Goal: Task Accomplishment & Management: Use online tool/utility

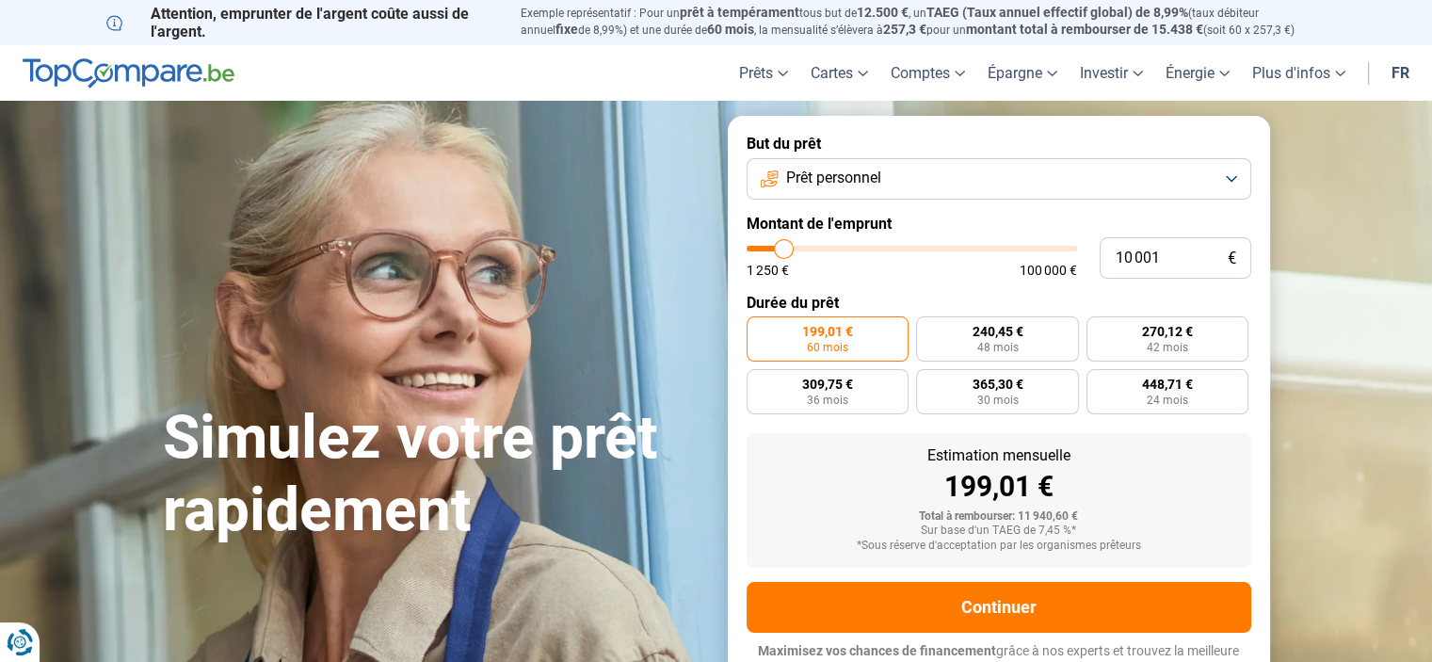
type input "9 750"
type input "9750"
type input "11 500"
type input "11500"
type input "12 250"
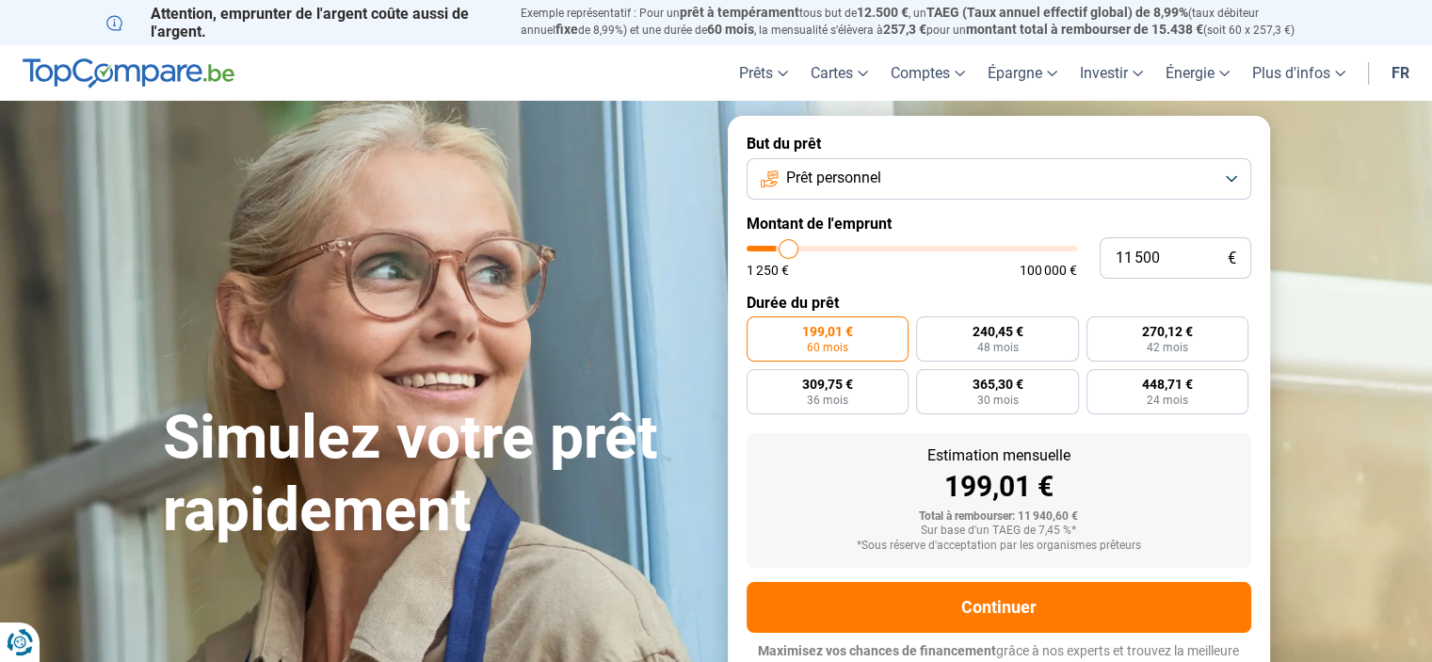
type input "12250"
type input "14 250"
type input "14250"
type input "15 750"
type input "15750"
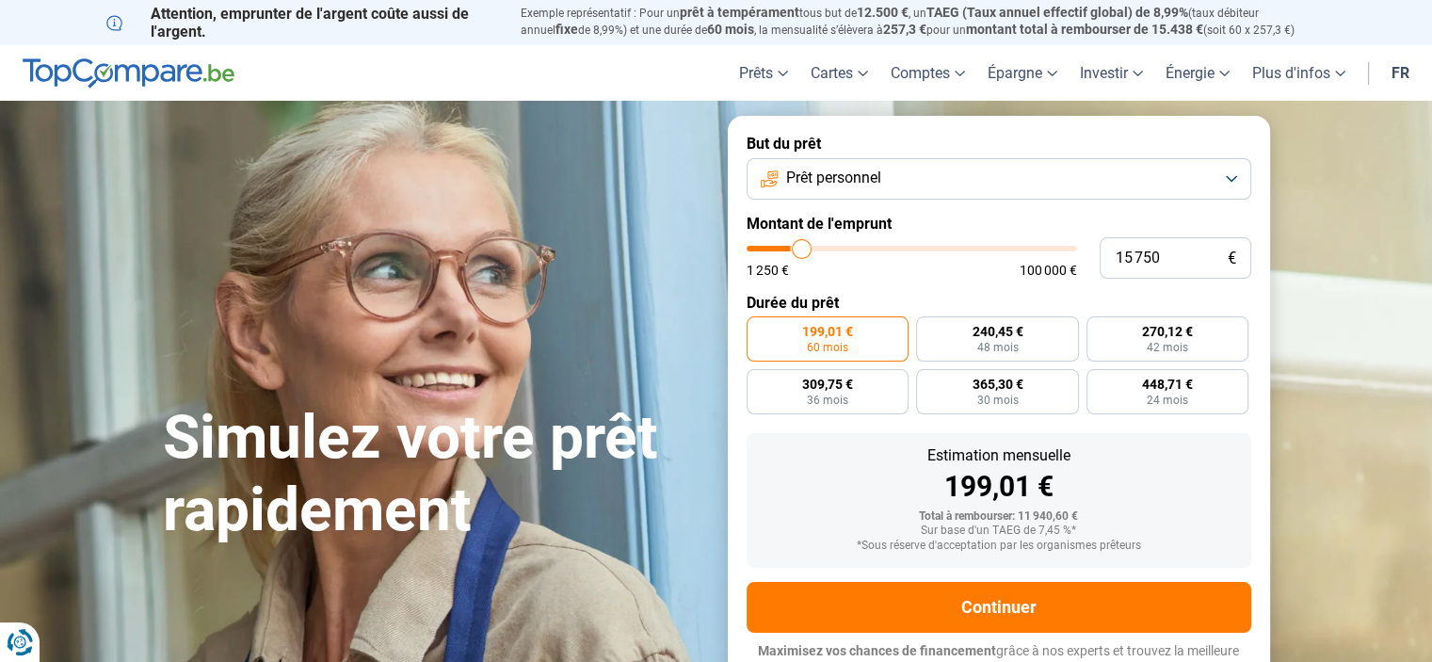
type input "16 750"
type input "16750"
type input "17 750"
type input "17750"
type input "18 250"
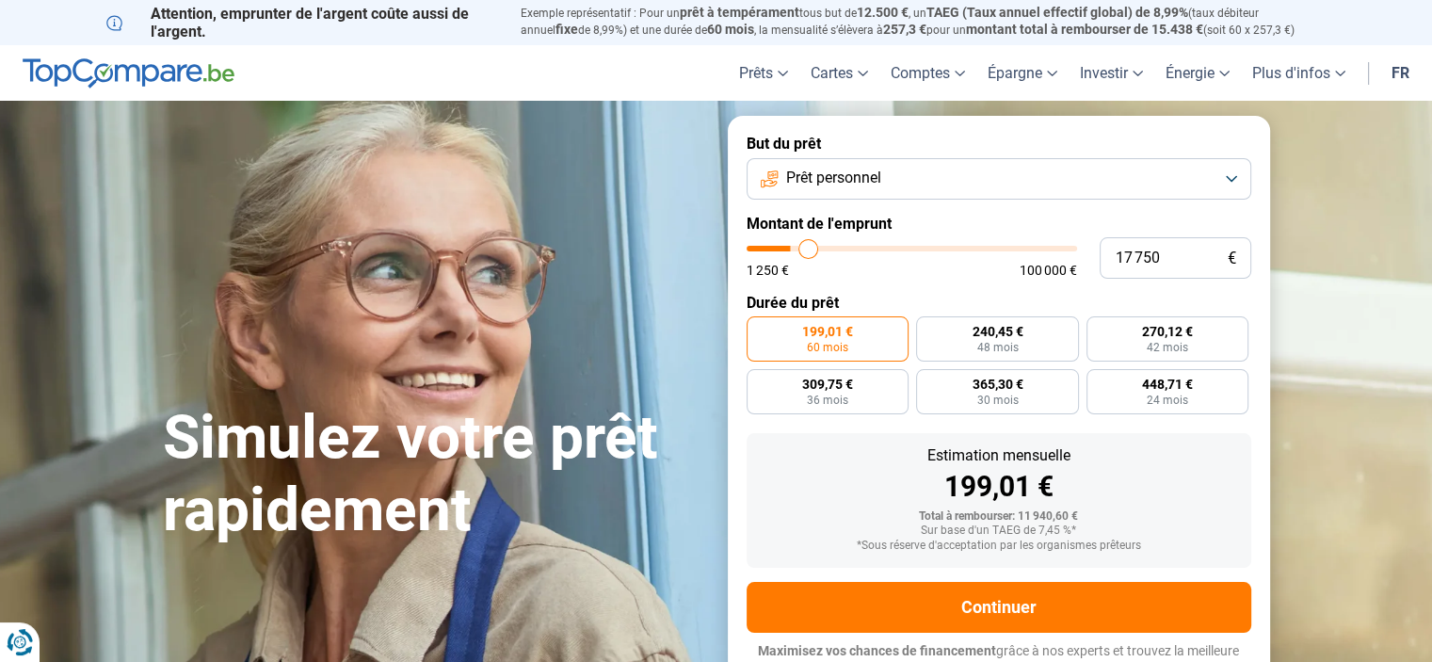
type input "18250"
type input "19 000"
type input "19000"
type input "19 500"
type input "19500"
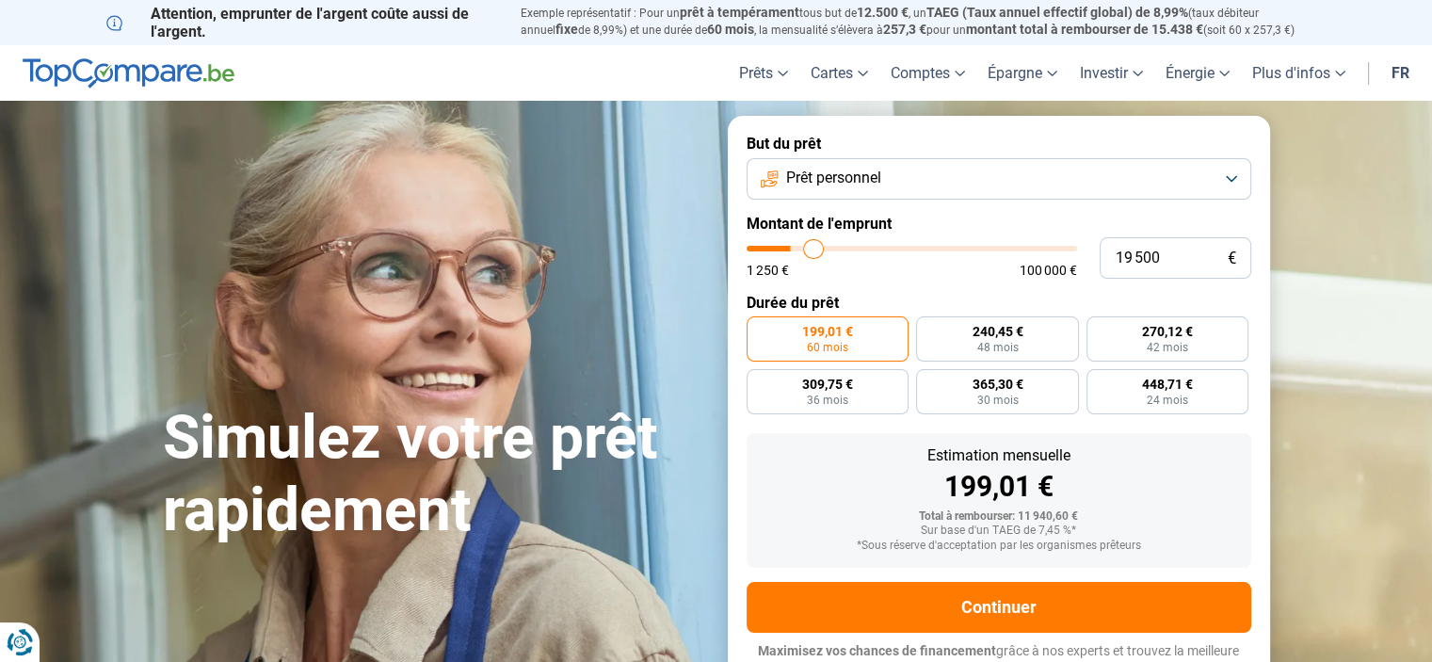
type input "19 750"
type input "19750"
type input "20 000"
type input "20000"
type input "20 500"
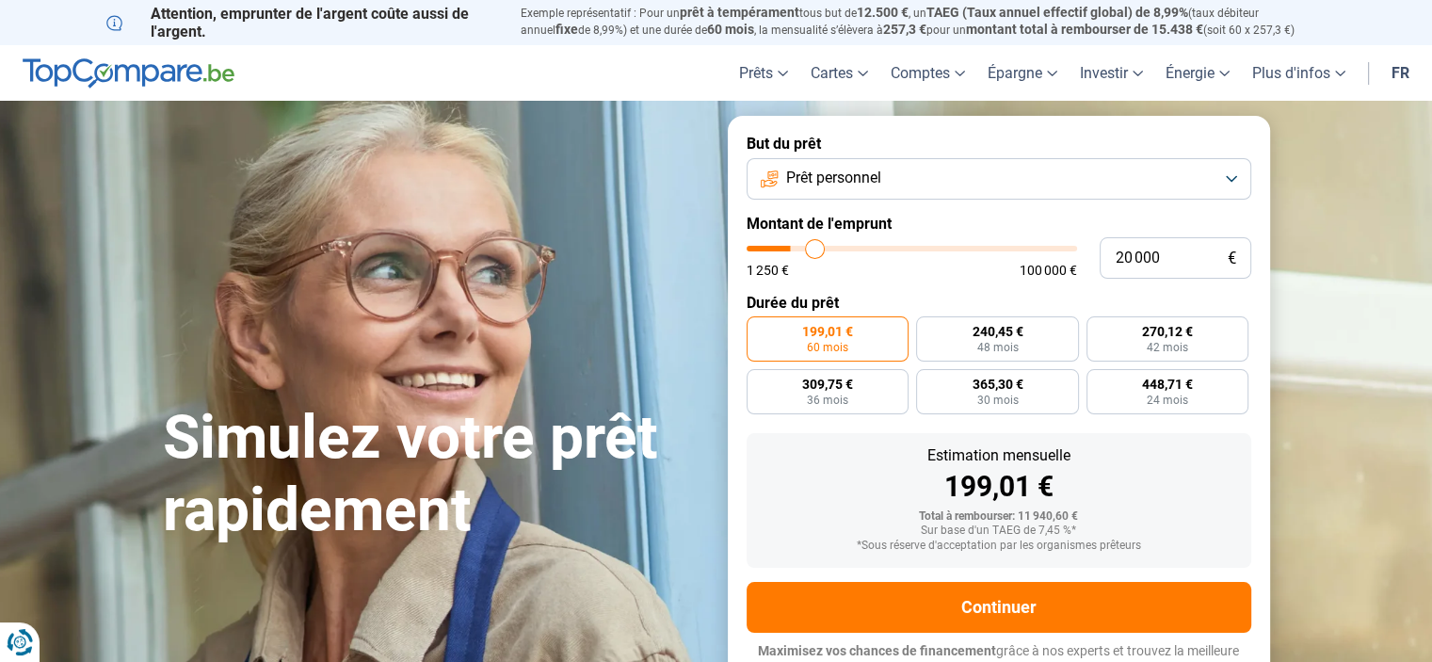
type input "20500"
type input "20 750"
type input "20750"
type input "21 000"
type input "21000"
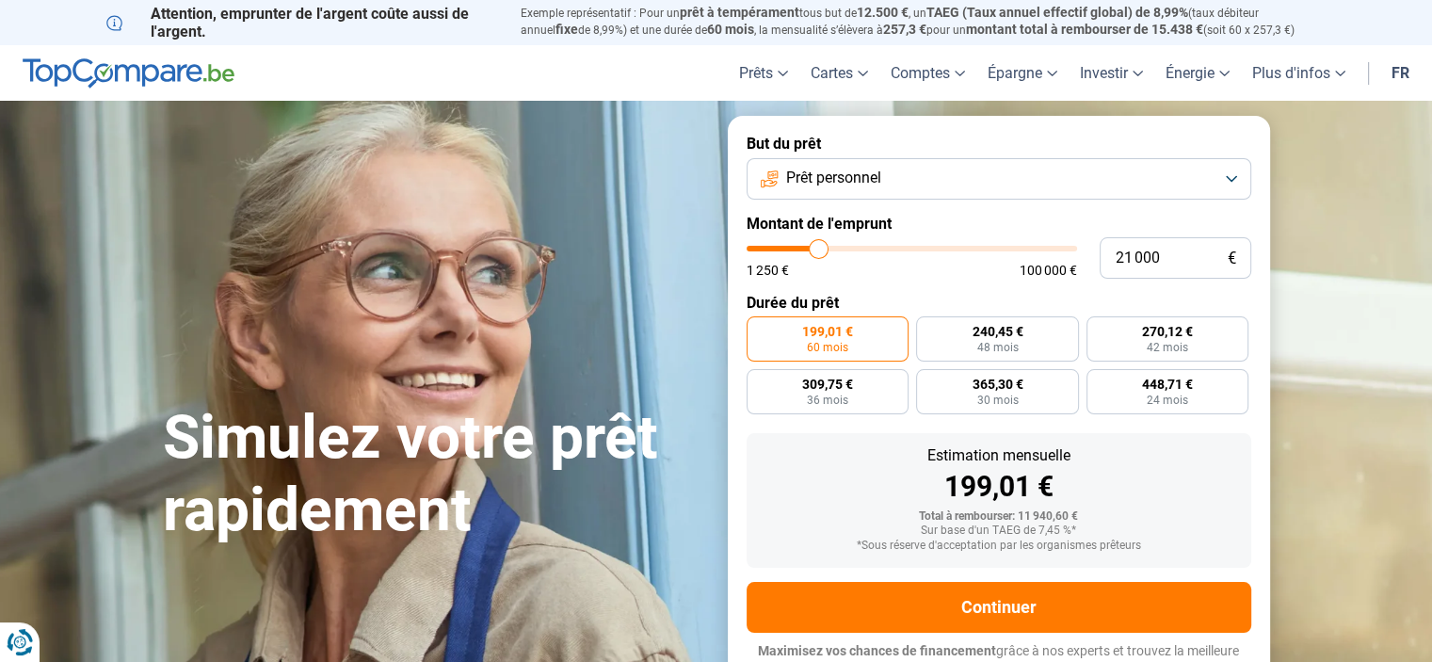
type input "21 500"
type input "21500"
type input "21 750"
type input "21750"
type input "22 000"
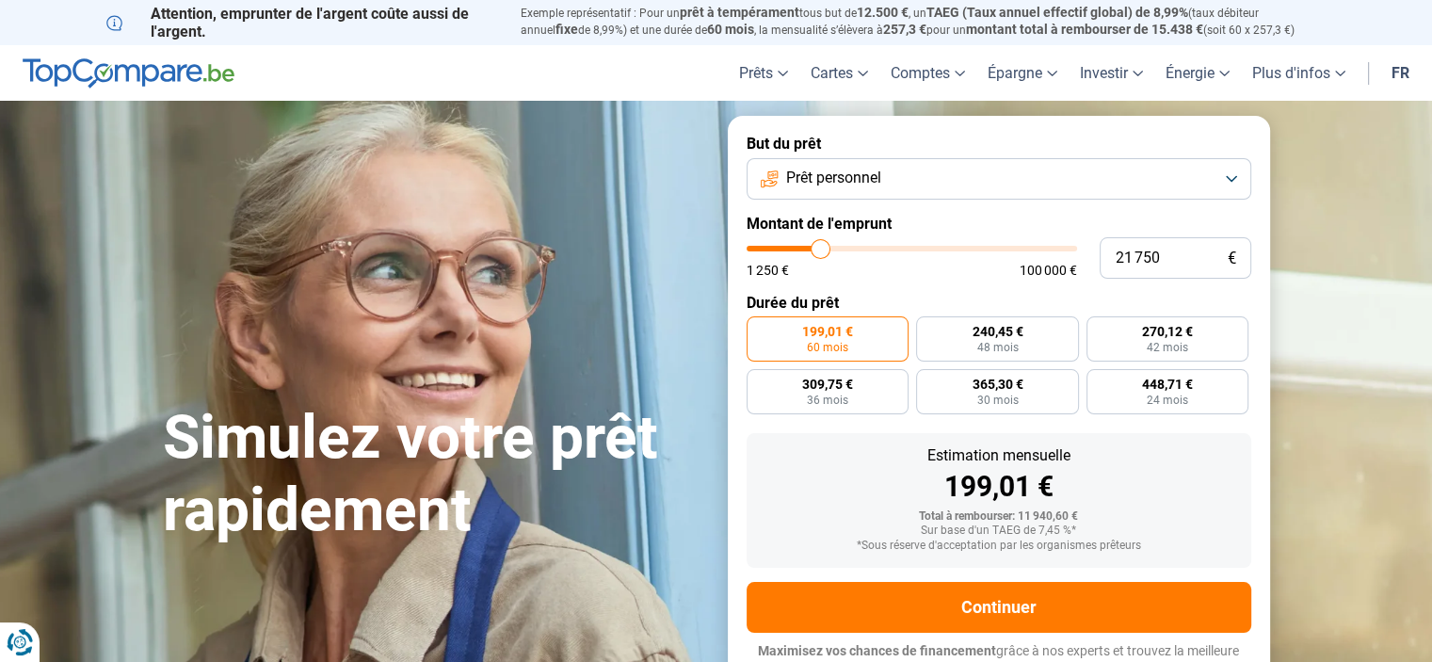
type input "22000"
type input "22 500"
type input "22500"
type input "23 250"
type input "23250"
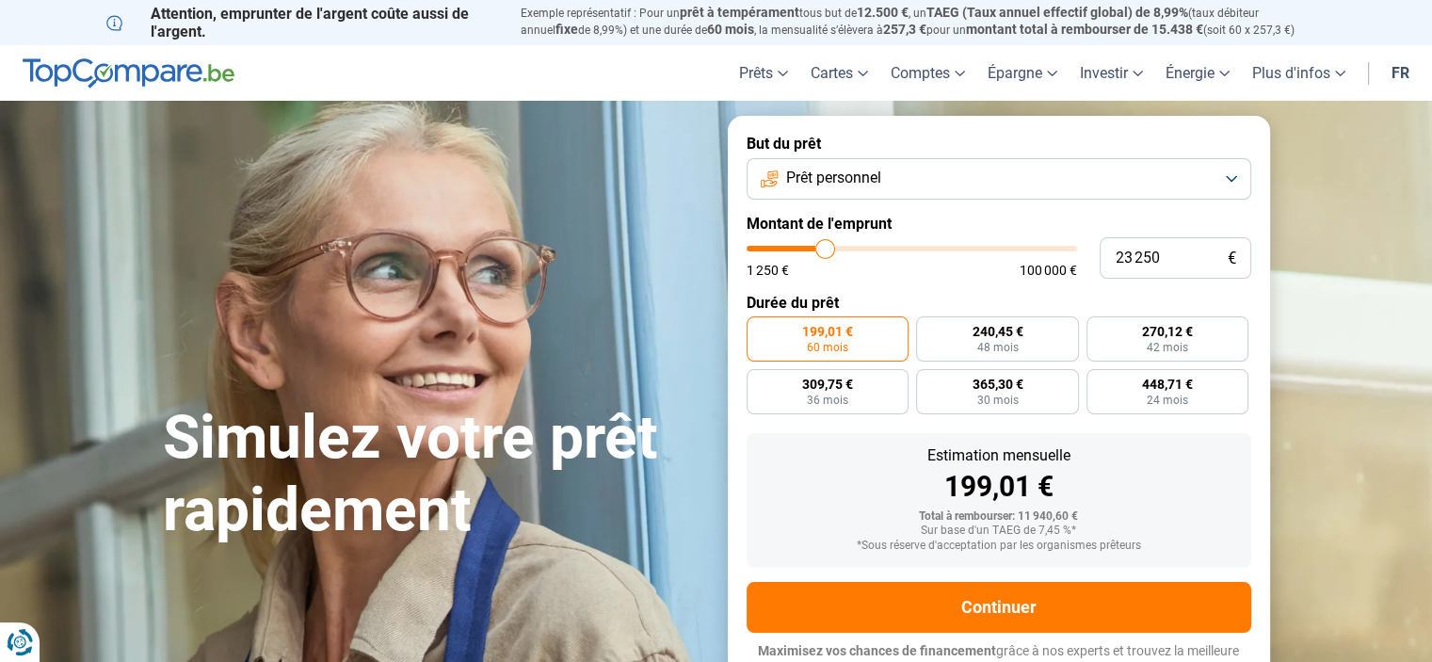
type input "24 000"
type input "24000"
type input "25 250"
type input "25250"
type input "26 000"
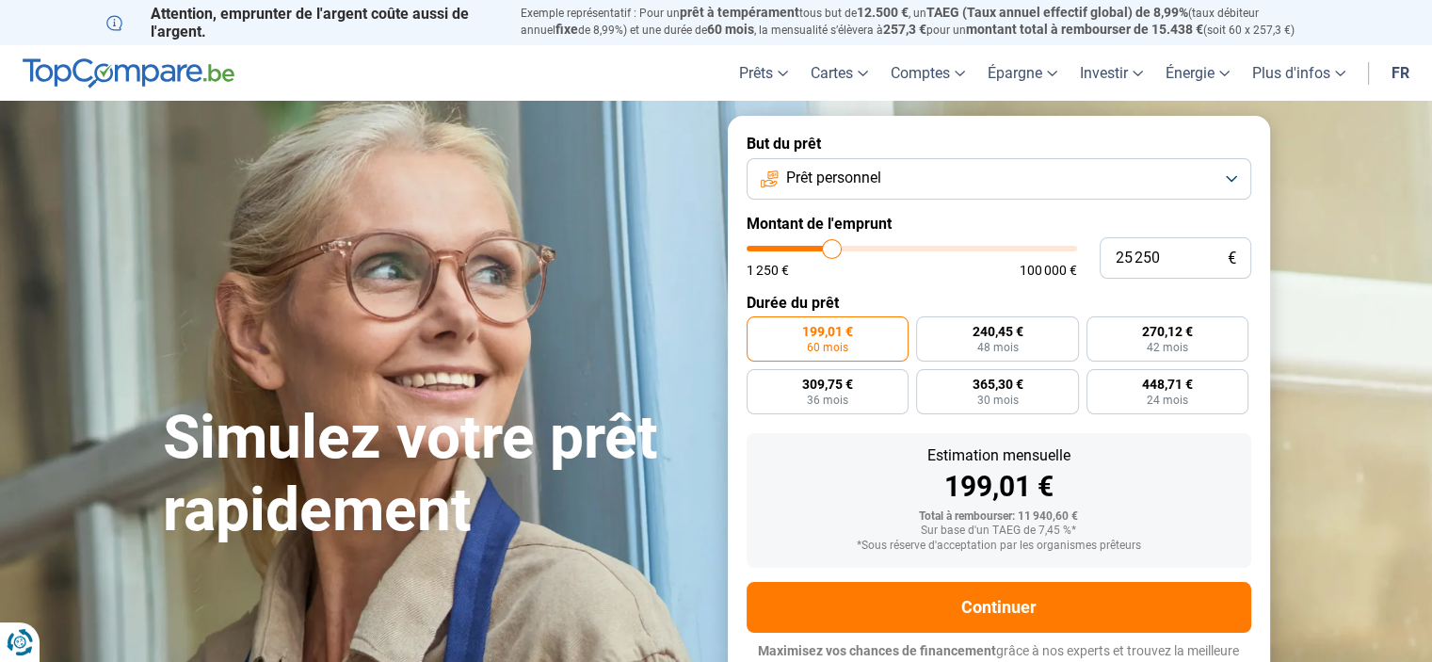
type input "26000"
type input "26 750"
type input "26750"
type input "27 250"
type input "27250"
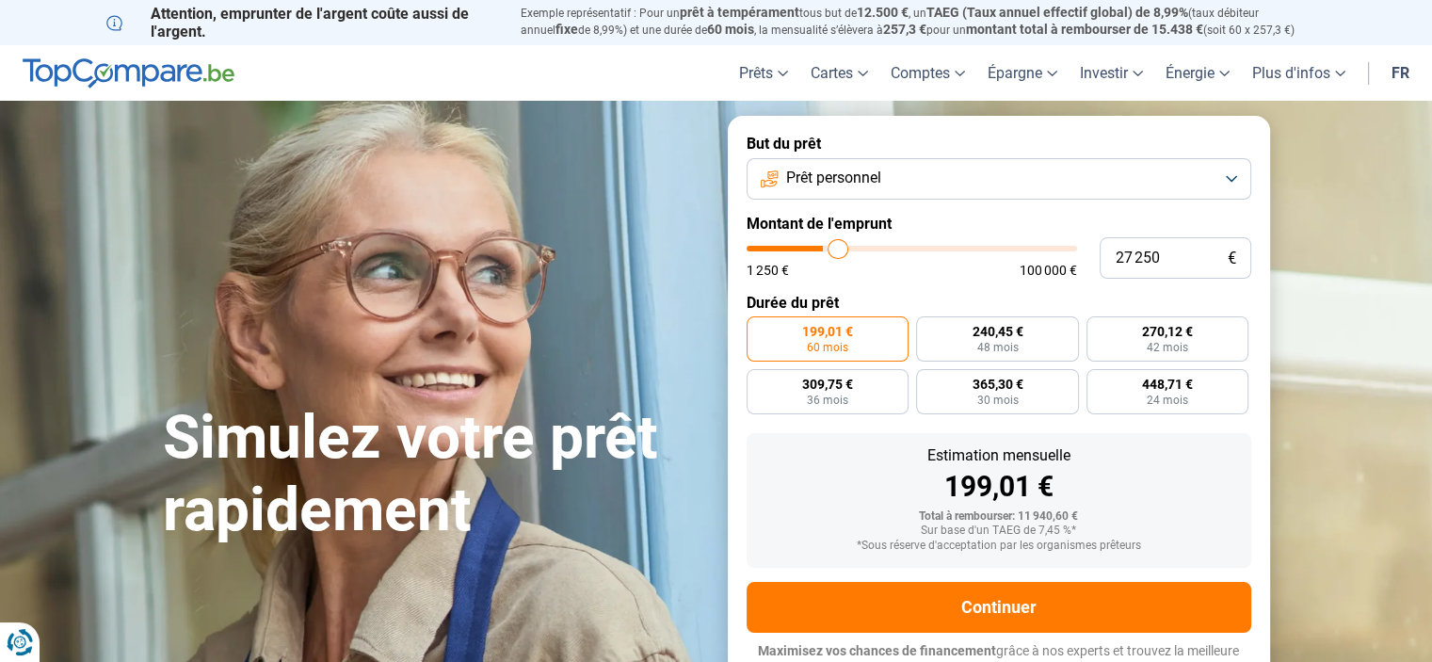
type input "28 000"
type input "28000"
type input "29 000"
type input "29000"
type input "29 750"
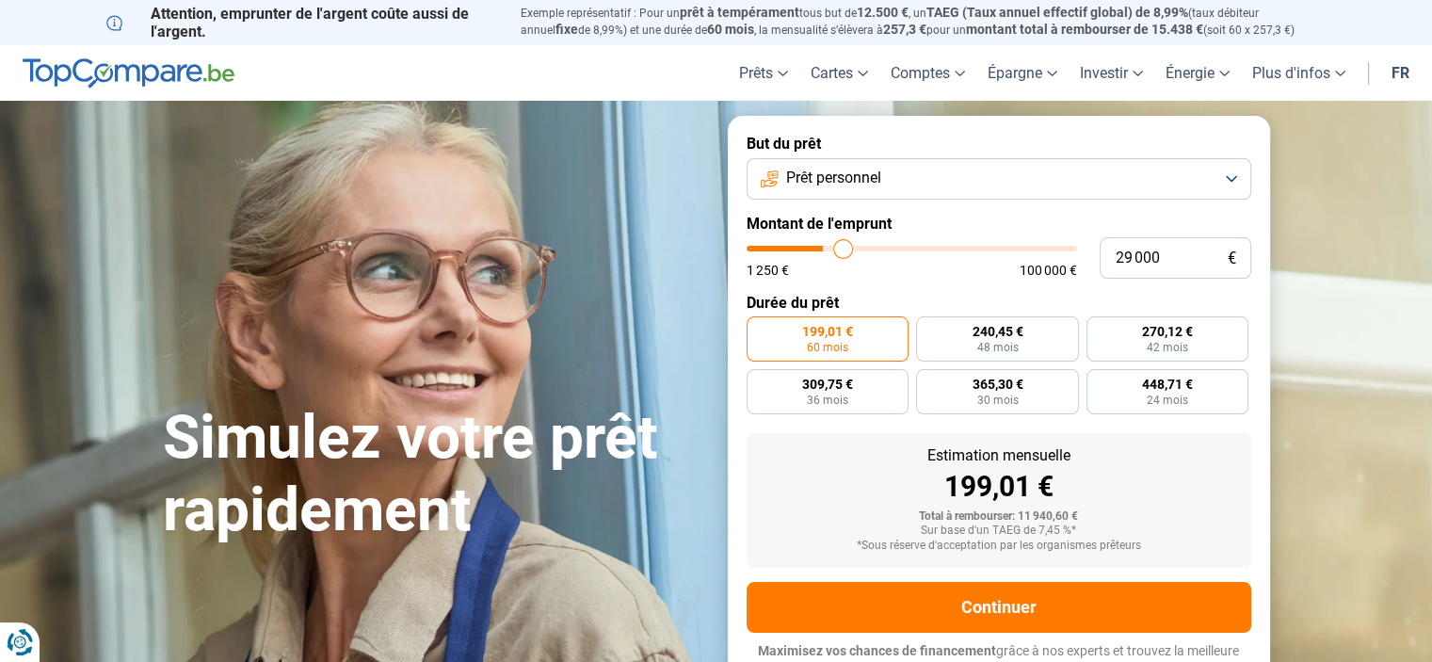
type input "29750"
type input "30 000"
type input "30000"
type input "30 250"
type input "30250"
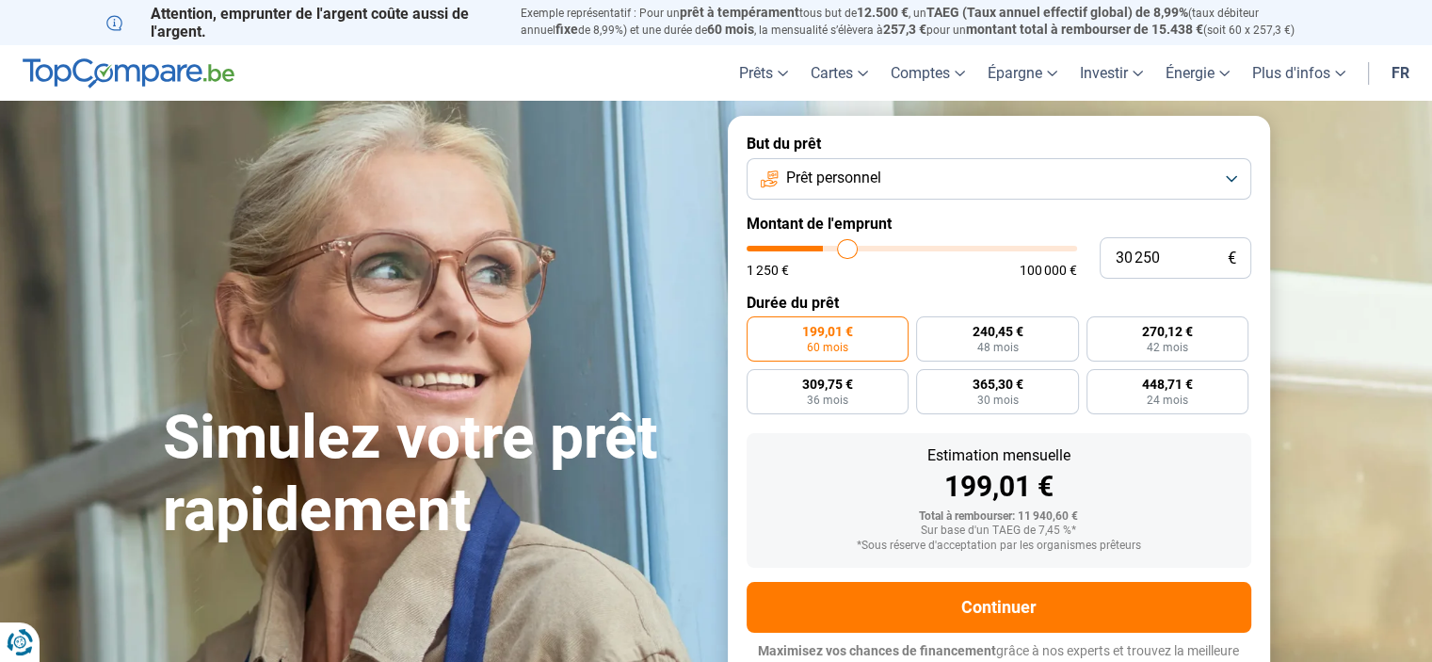
type input "31 250"
type input "31250"
type input "31 750"
type input "31750"
type input "32 500"
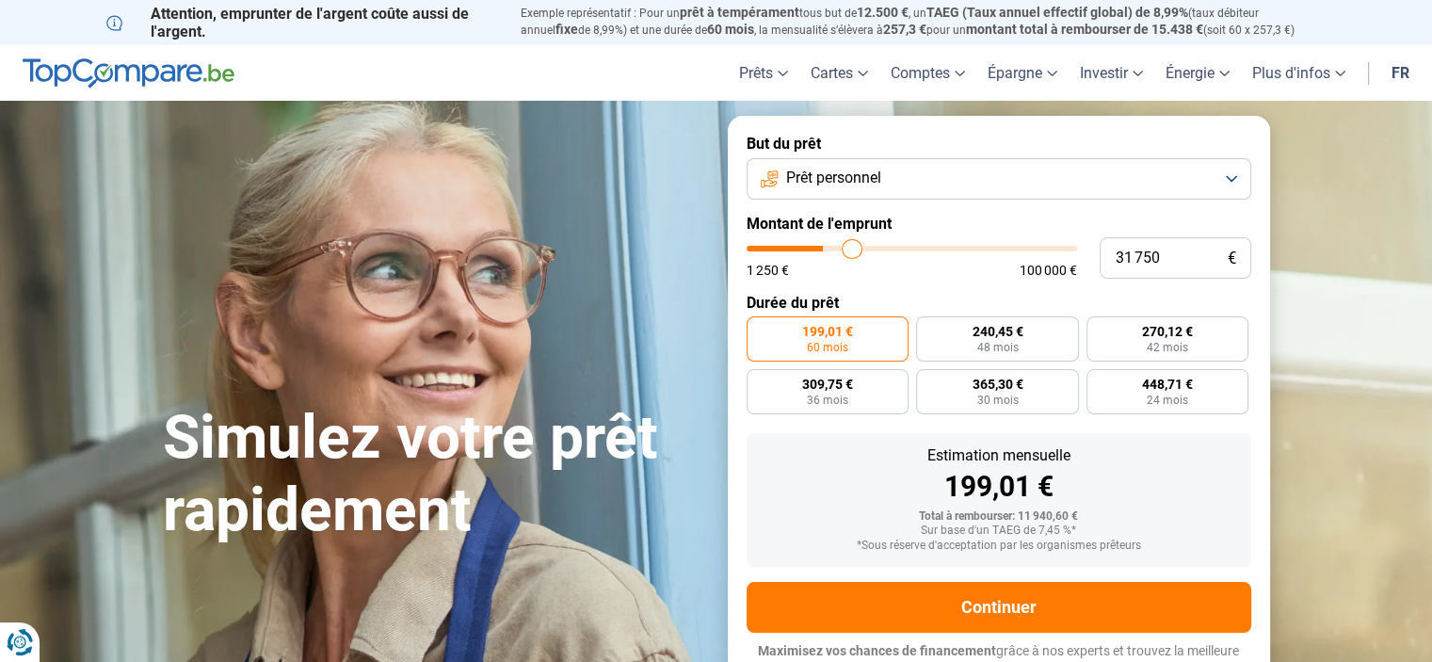
type input "32500"
type input "33 750"
type input "33750"
type input "34 500"
type input "34500"
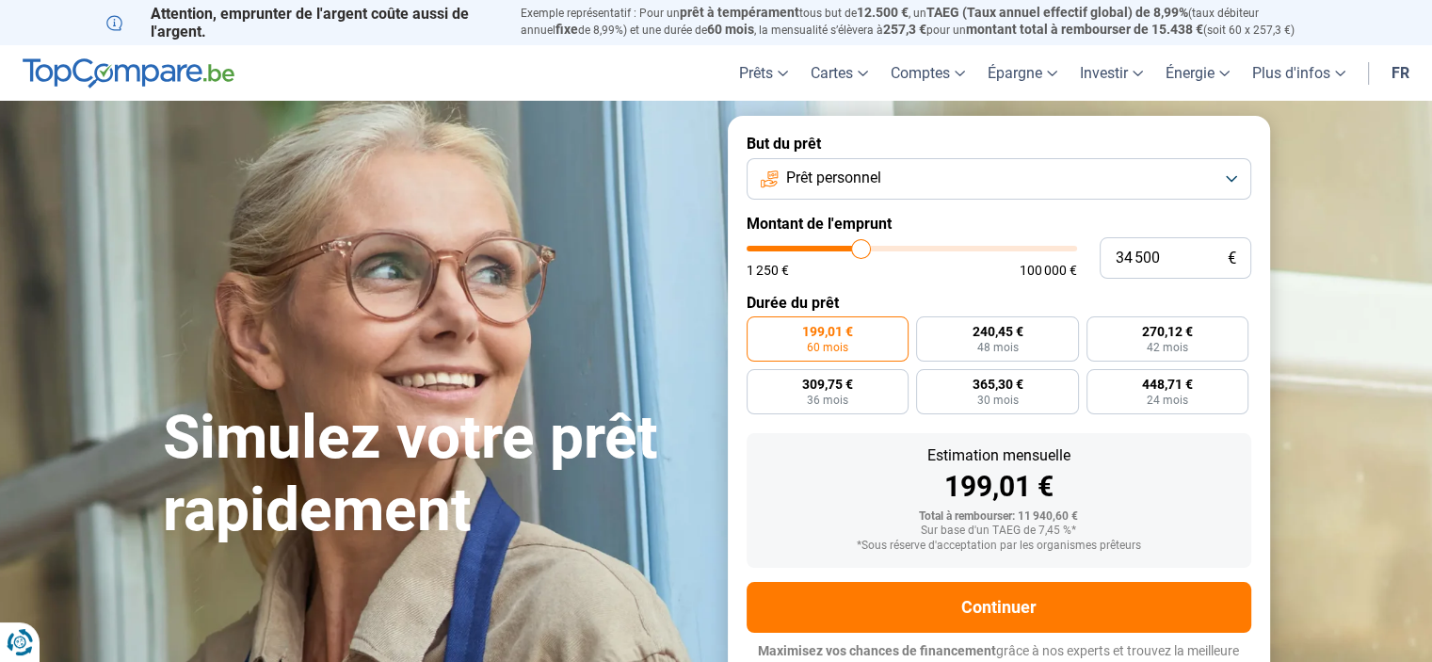
type input "35 000"
type input "35000"
type input "35 750"
type input "35750"
type input "36 250"
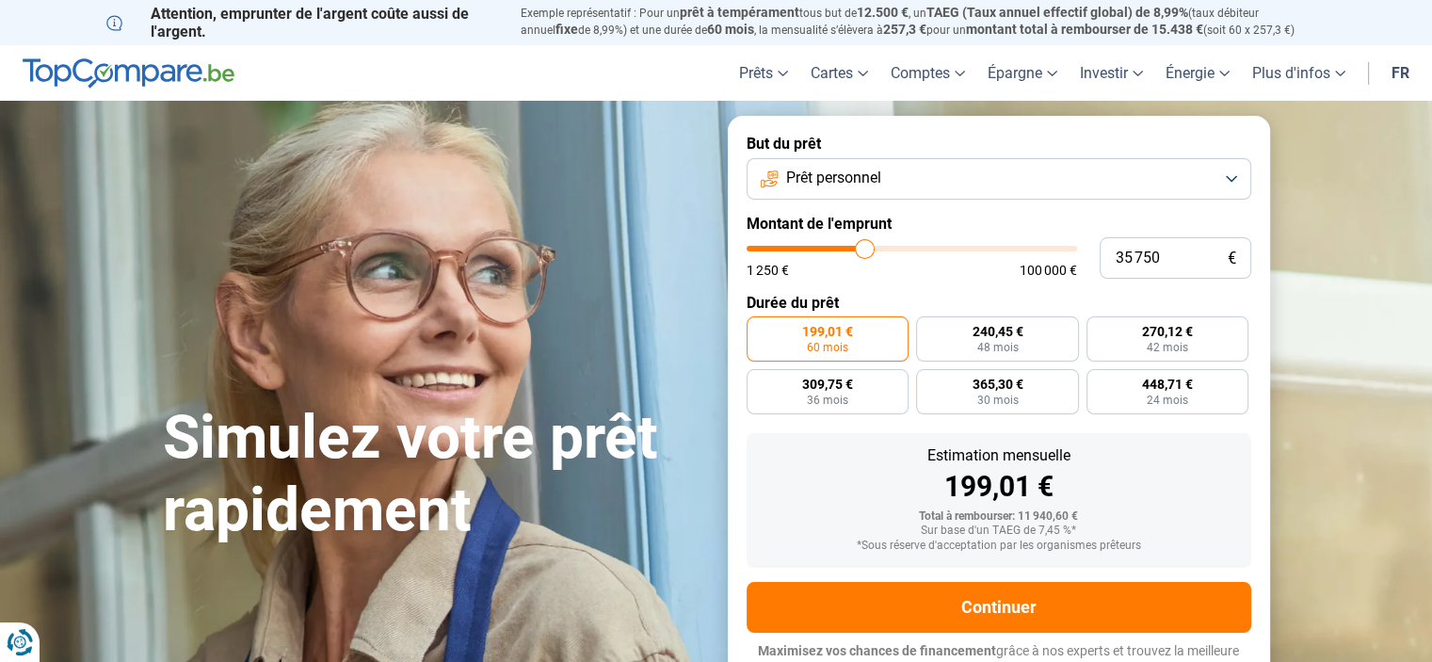
type input "36250"
type input "37 000"
type input "37000"
type input "37 250"
type input "37250"
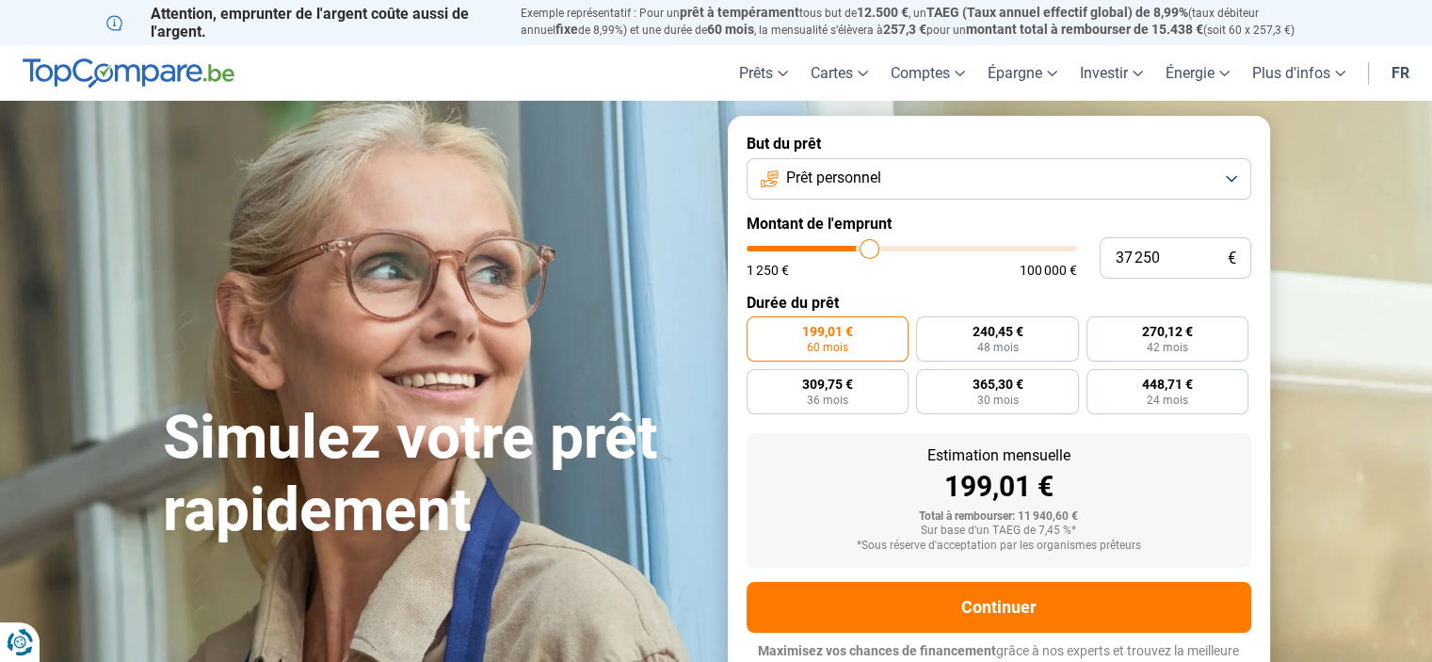
type input "38 000"
type input "38000"
type input "38 250"
type input "38250"
type input "39 000"
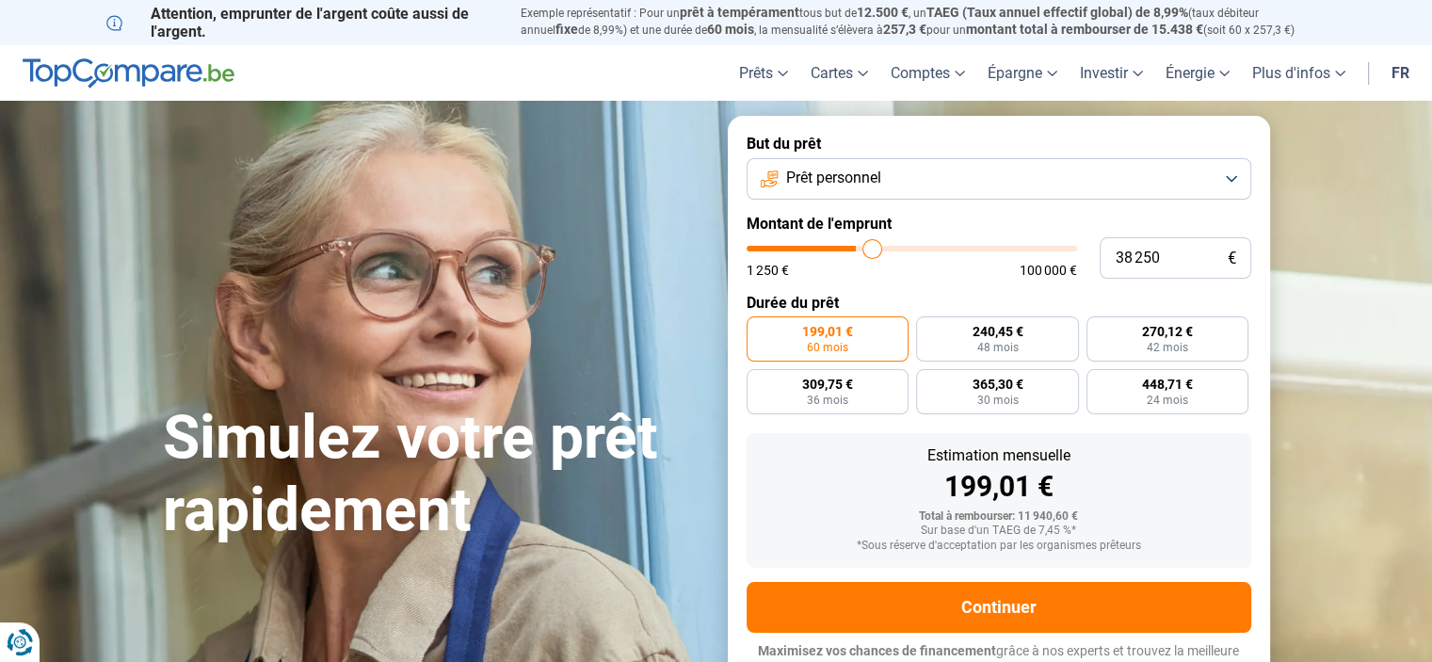
type input "39000"
type input "39 250"
type input "39250"
type input "39 750"
type input "39750"
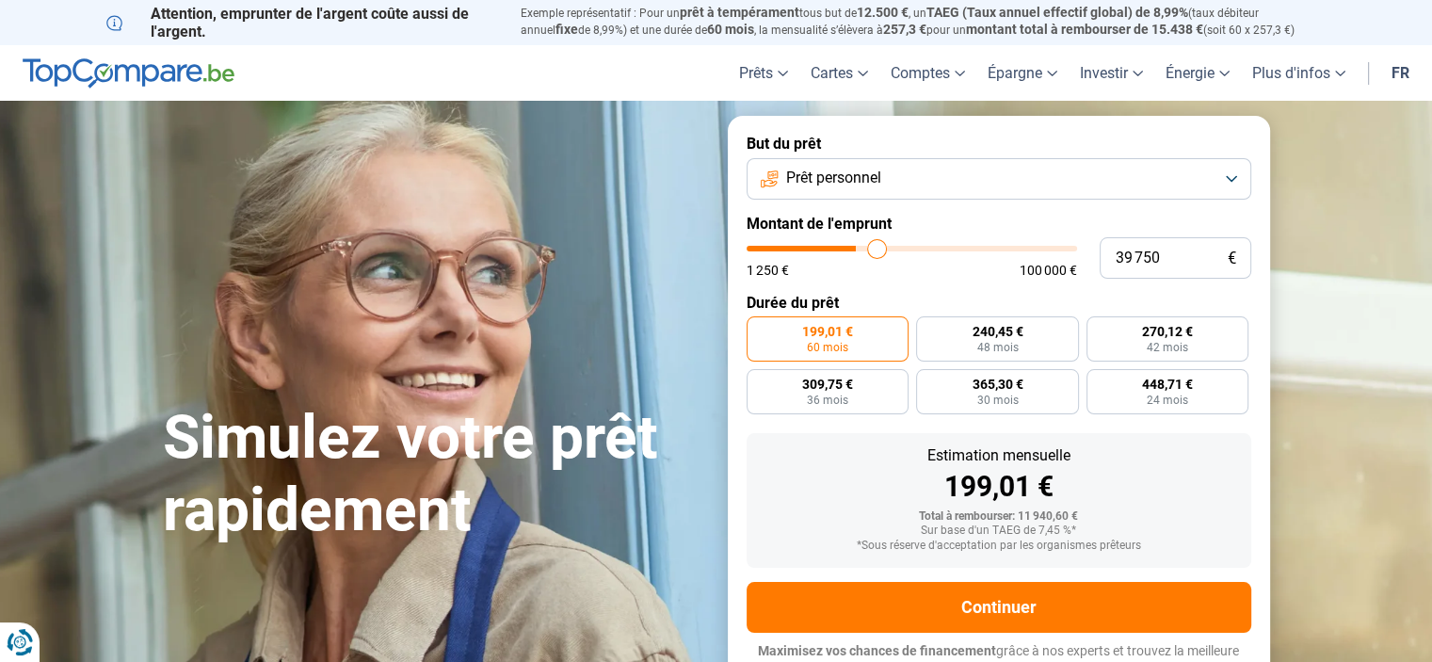
type input "40 000"
type input "40000"
type input "41 000"
type input "41000"
type input "41 250"
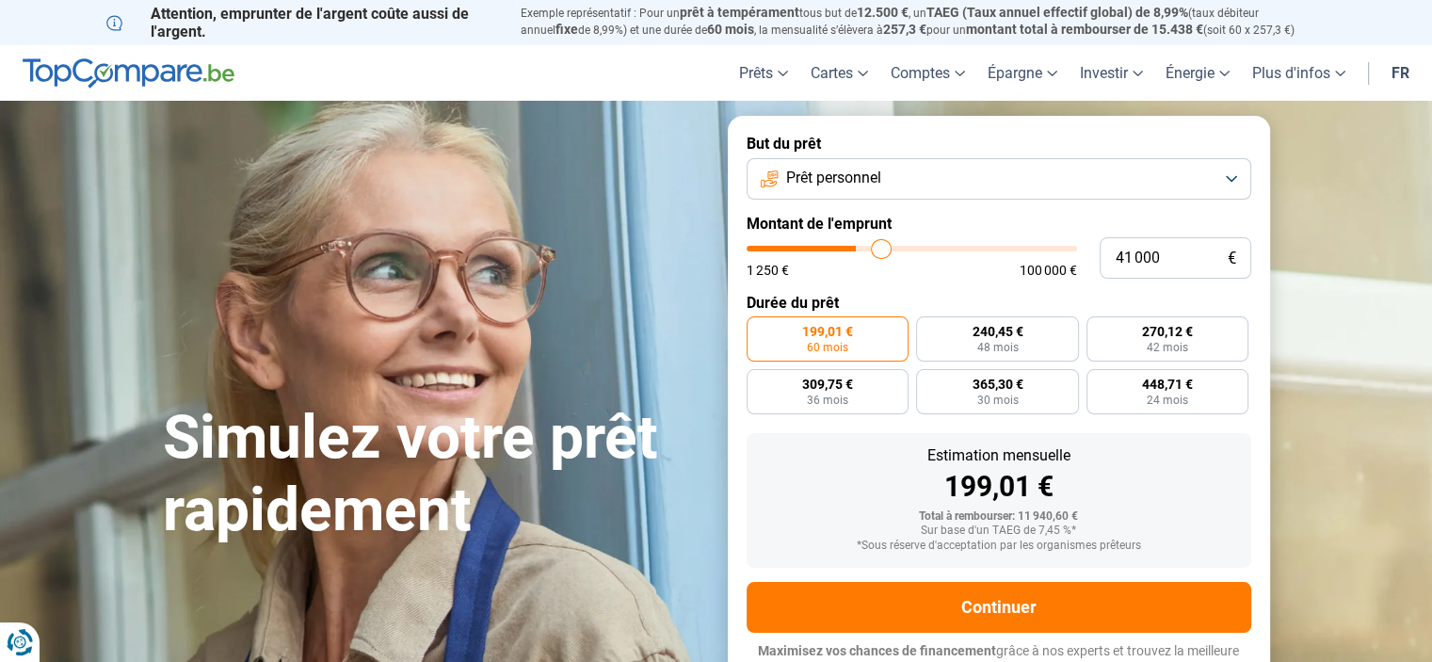
type input "41250"
type input "42 750"
type input "42750"
type input "43 250"
type input "43250"
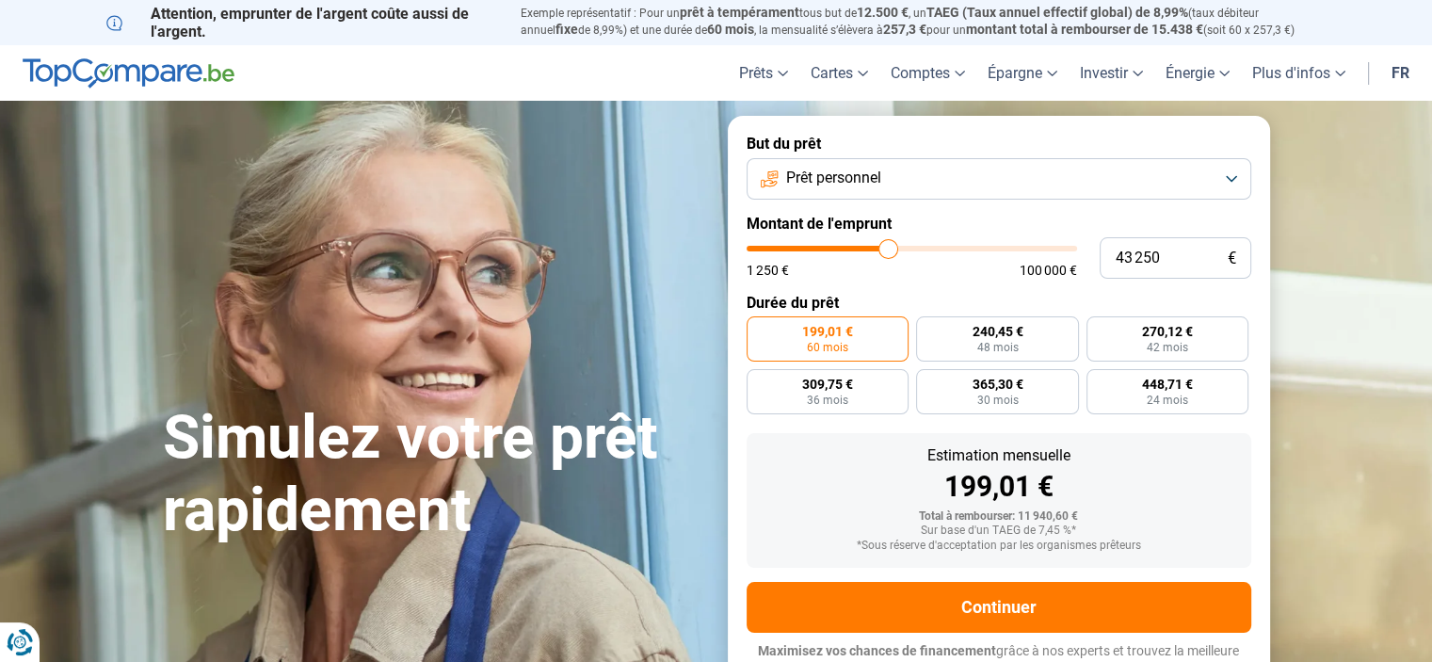
type input "44 250"
type input "44250"
type input "45 000"
type input "45000"
type input "45 250"
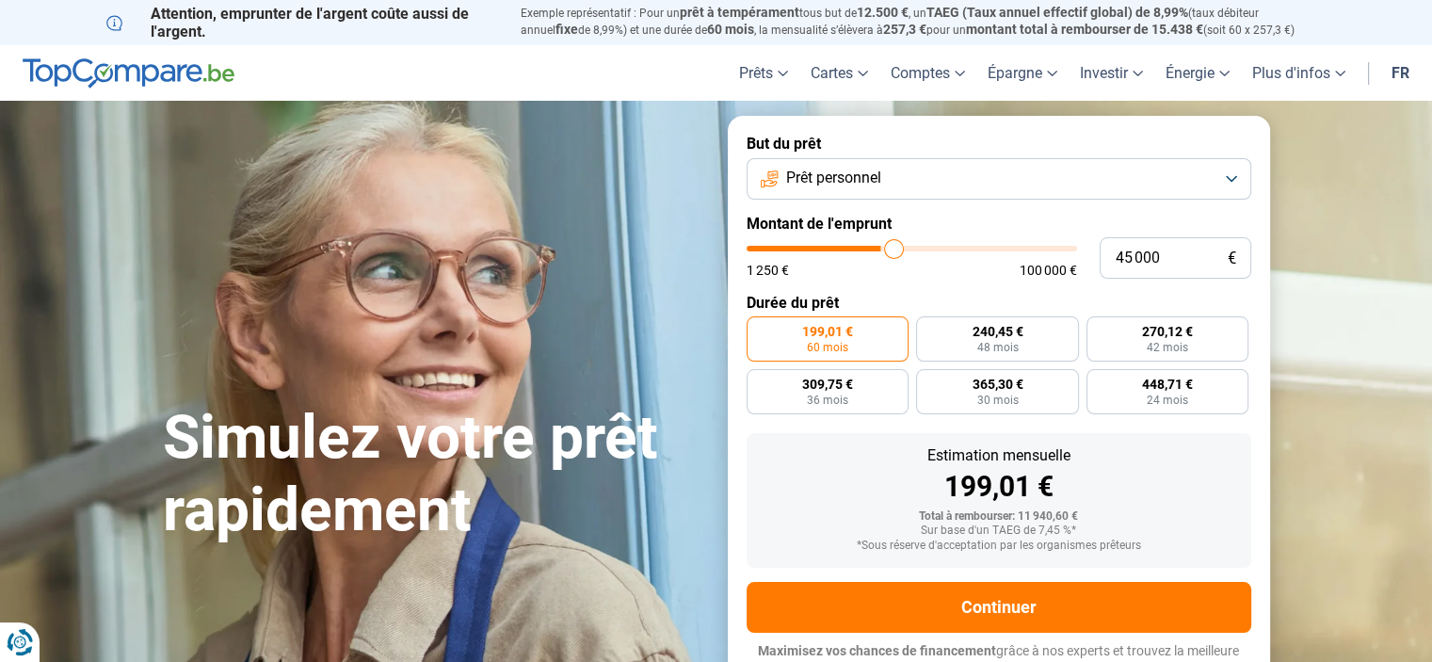
type input "45250"
type input "46 000"
type input "46000"
type input "46 750"
type input "46750"
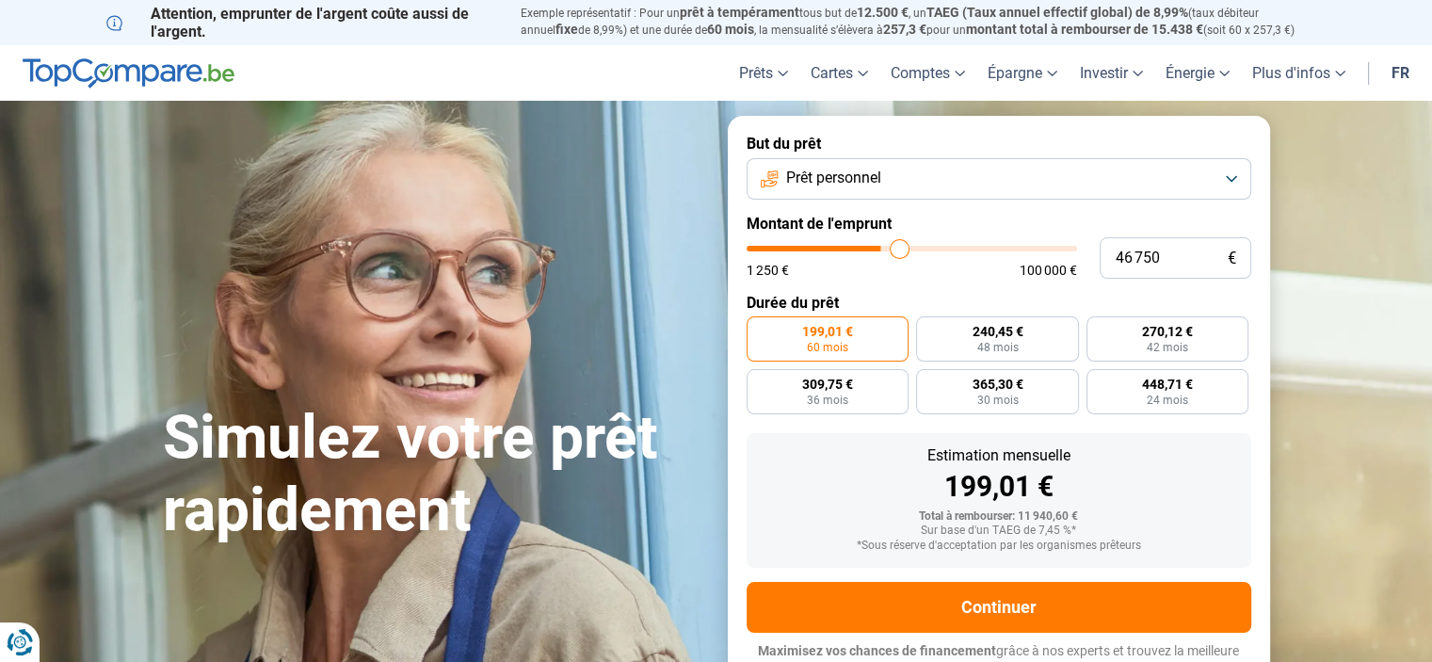
type input "47 500"
type input "47500"
type input "48 000"
type input "48000"
type input "48 500"
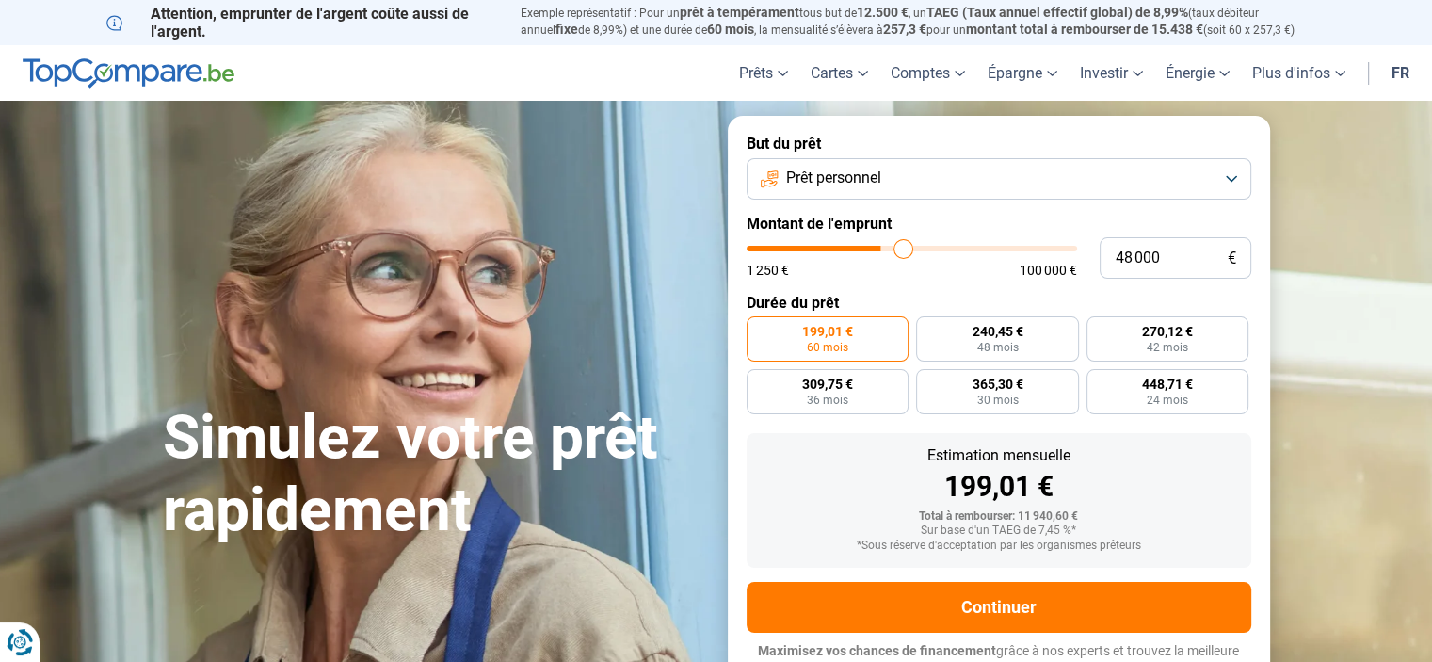
type input "48500"
type input "49 000"
type input "49000"
type input "49 250"
type input "49250"
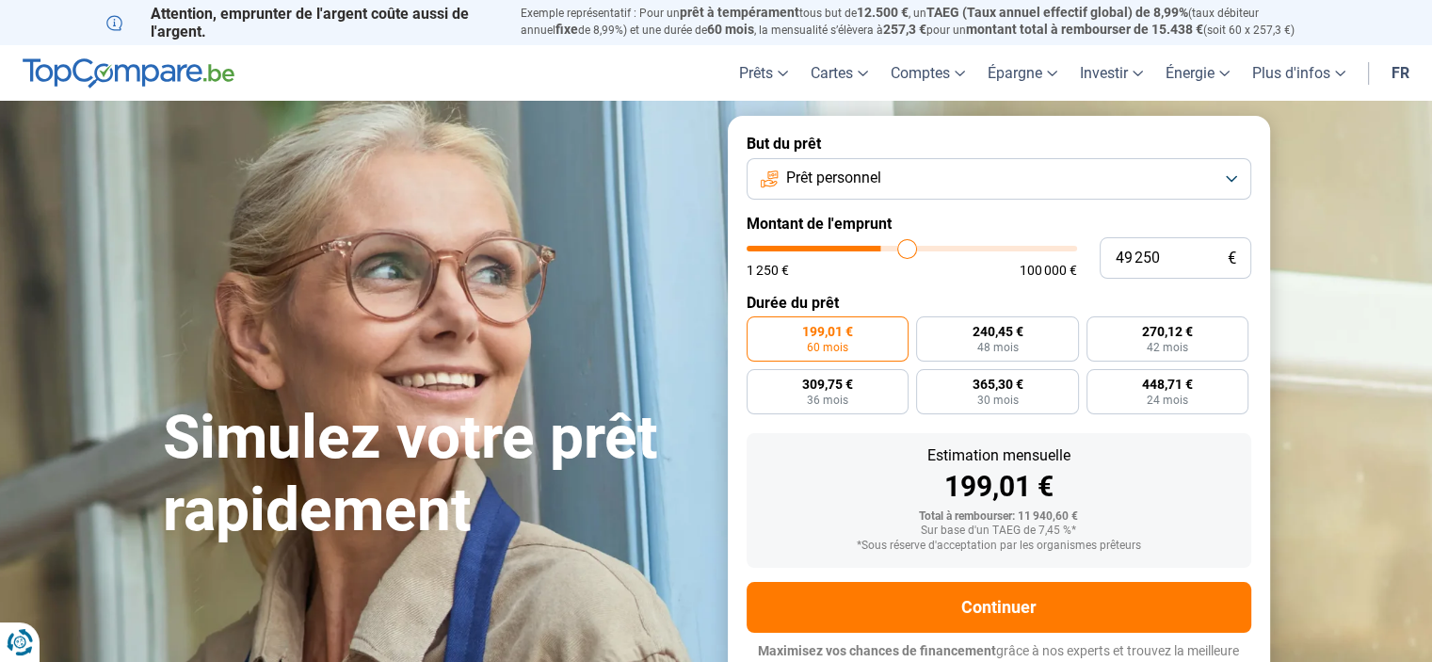
type input "49 500"
type input "49500"
type input "50 000"
type input "50000"
type input "50 750"
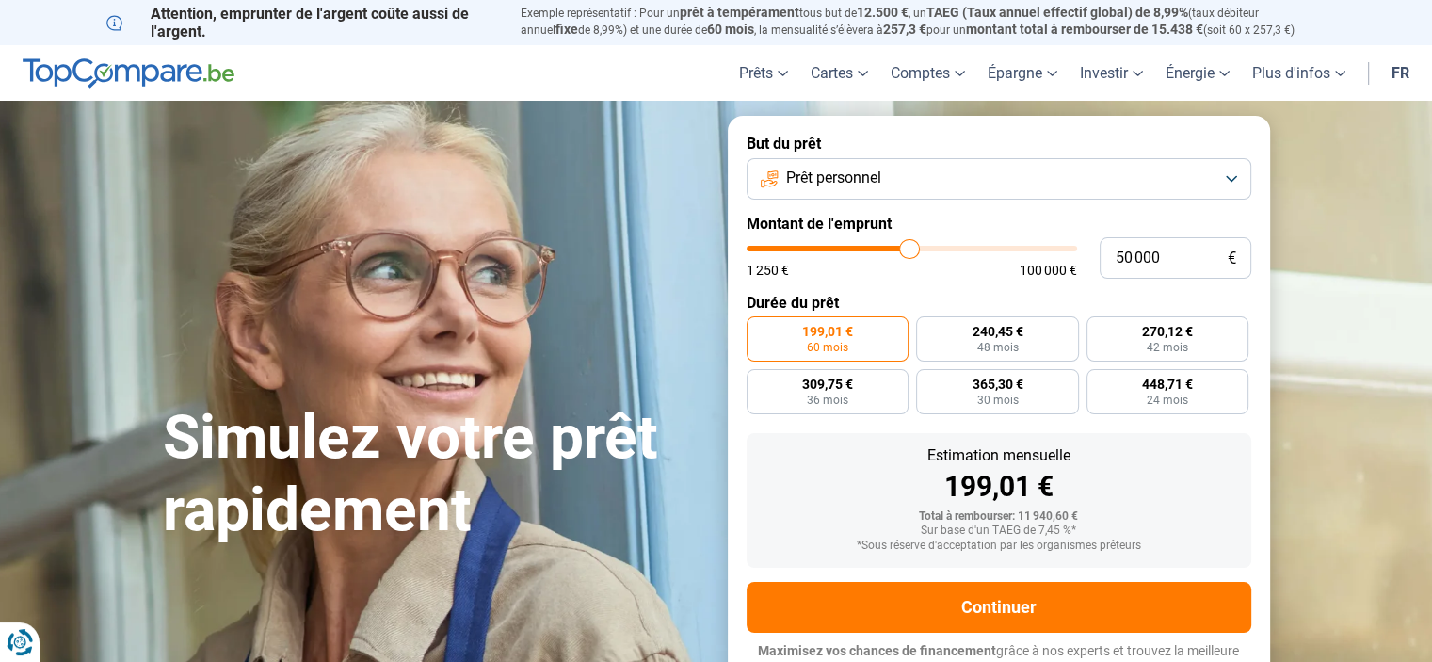
type input "50750"
type input "51 250"
type input "51250"
type input "51 500"
type input "51500"
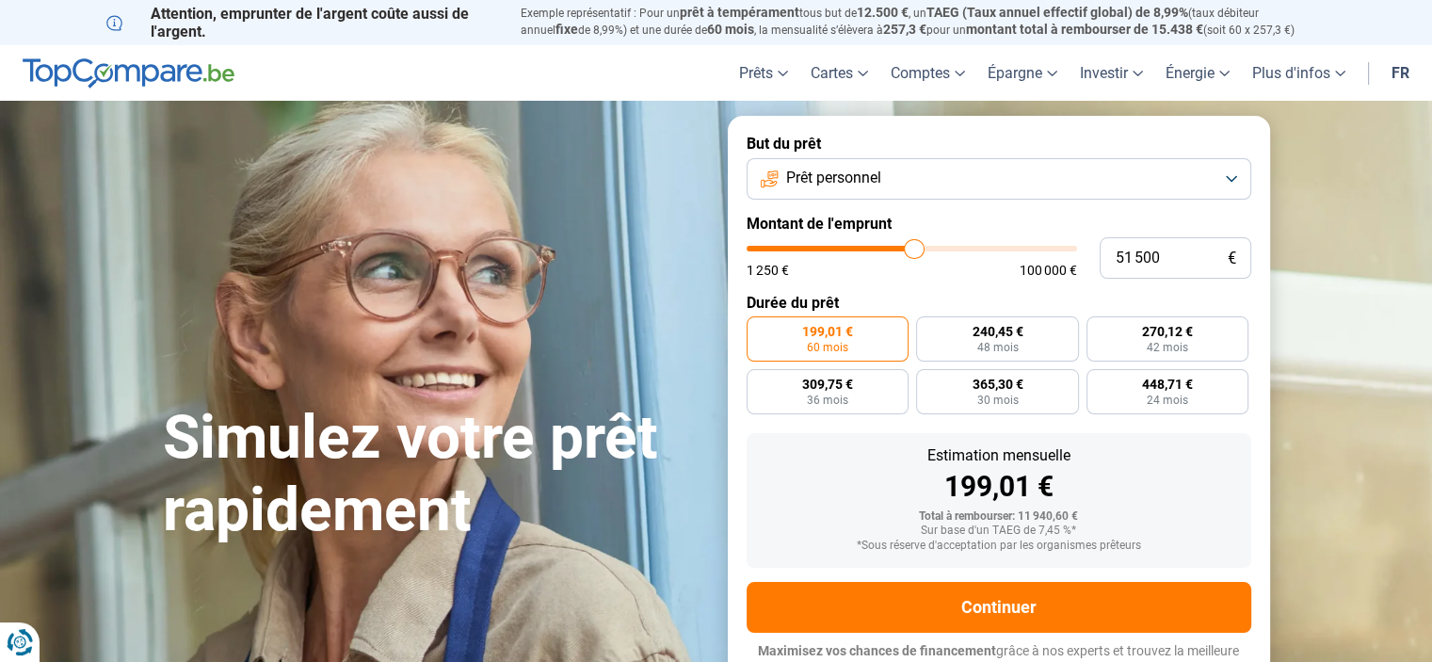
type input "52 000"
type input "52000"
type input "52 250"
type input "52250"
type input "52 750"
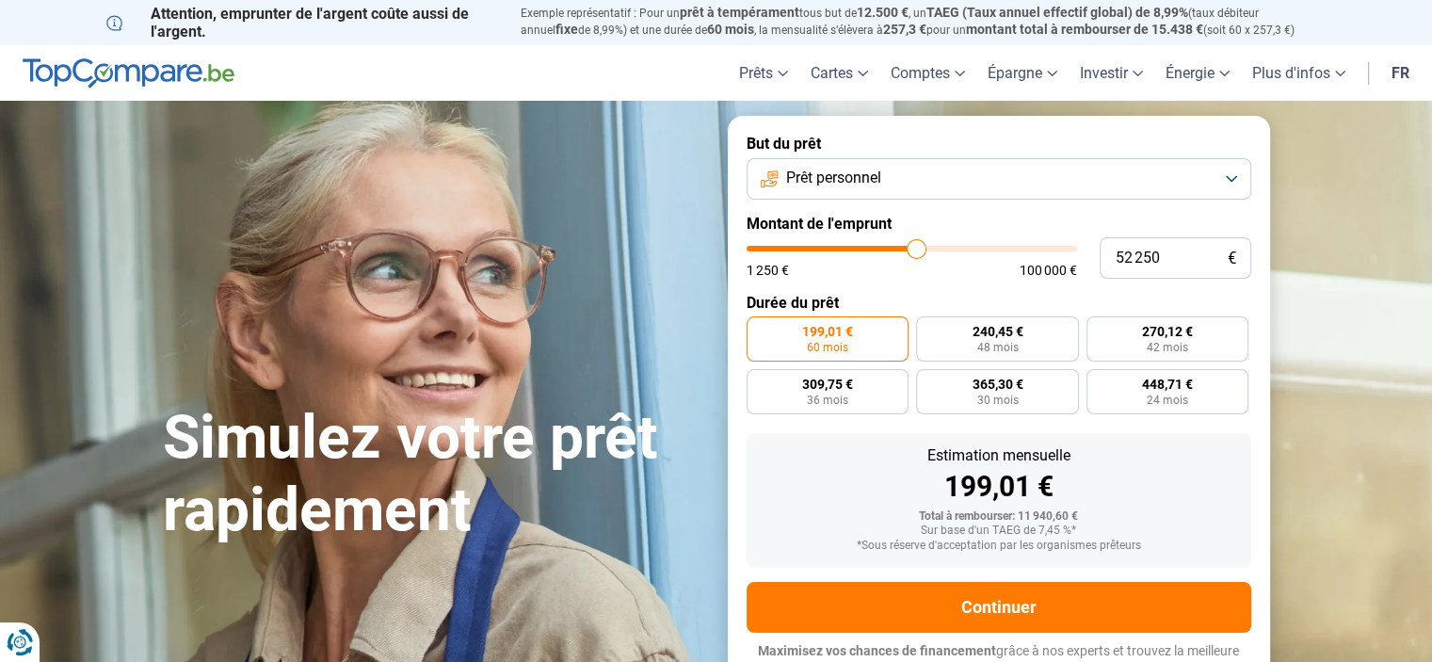
type input "52750"
type input "53 000"
type input "53000"
type input "53 250"
type input "53250"
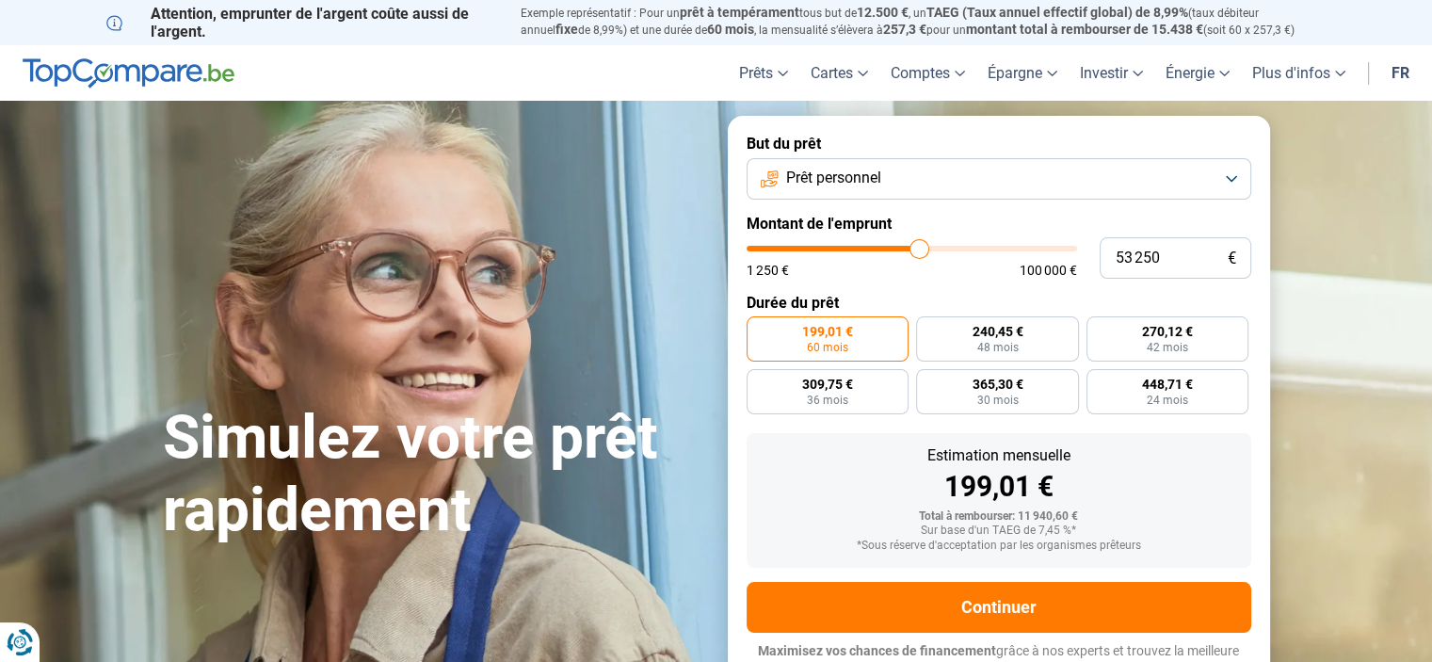
type input "53 750"
type input "53750"
type input "54 250"
type input "54250"
type input "54 750"
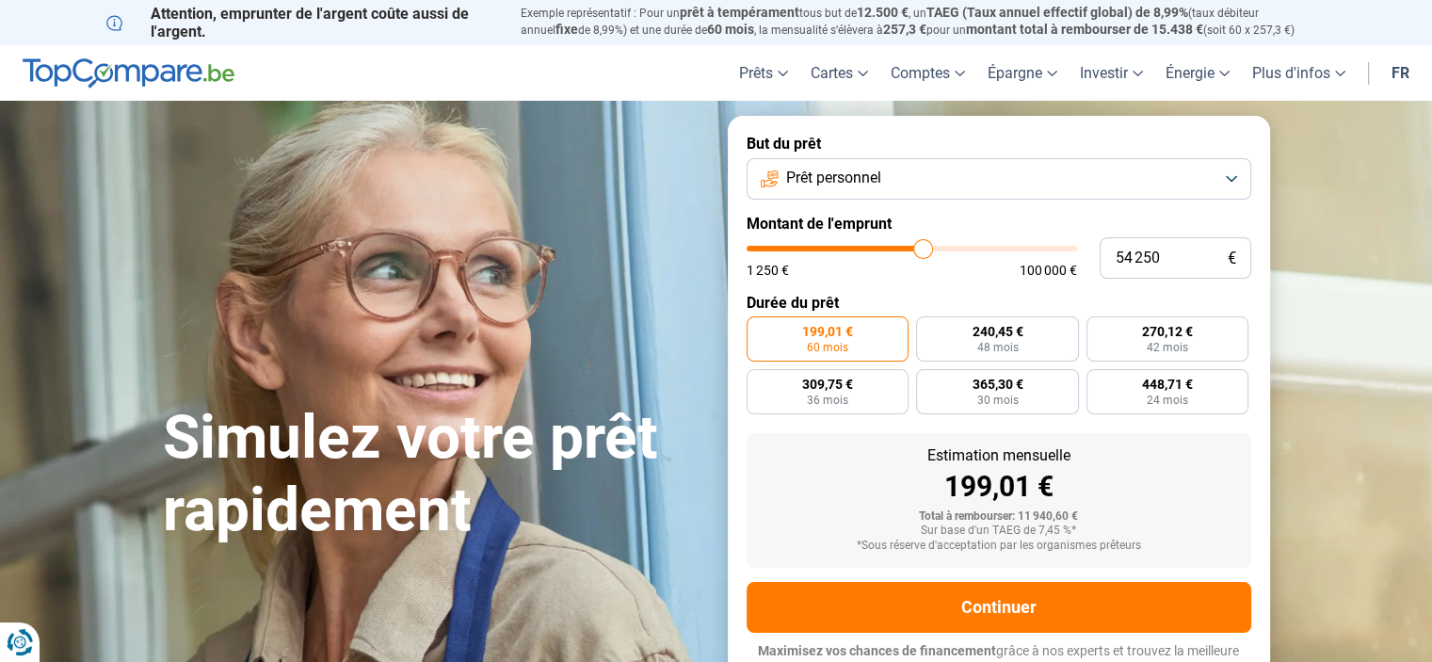
type input "54750"
type input "55 000"
type input "55000"
type input "55 250"
type input "55250"
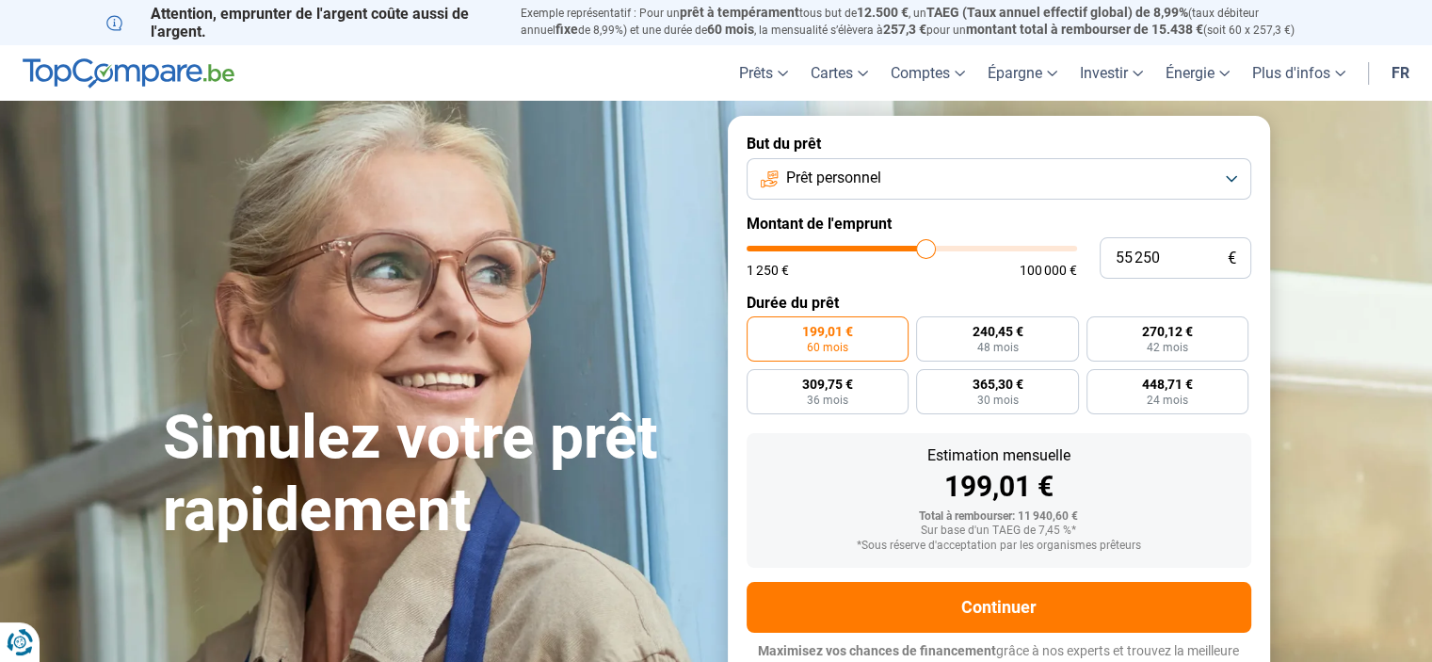
type input "55 750"
type input "55750"
type input "55 500"
type input "55500"
type input "55 250"
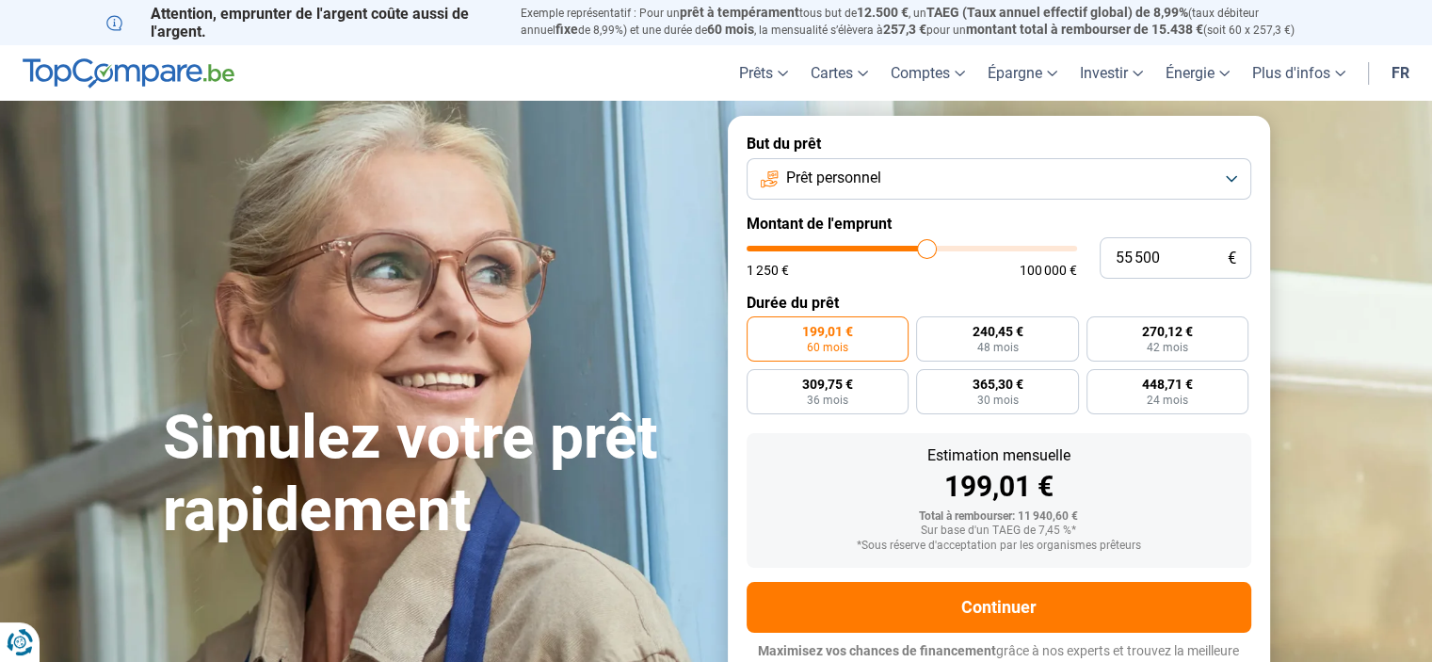
type input "55250"
type input "55 000"
type input "55000"
type input "54 500"
type input "54500"
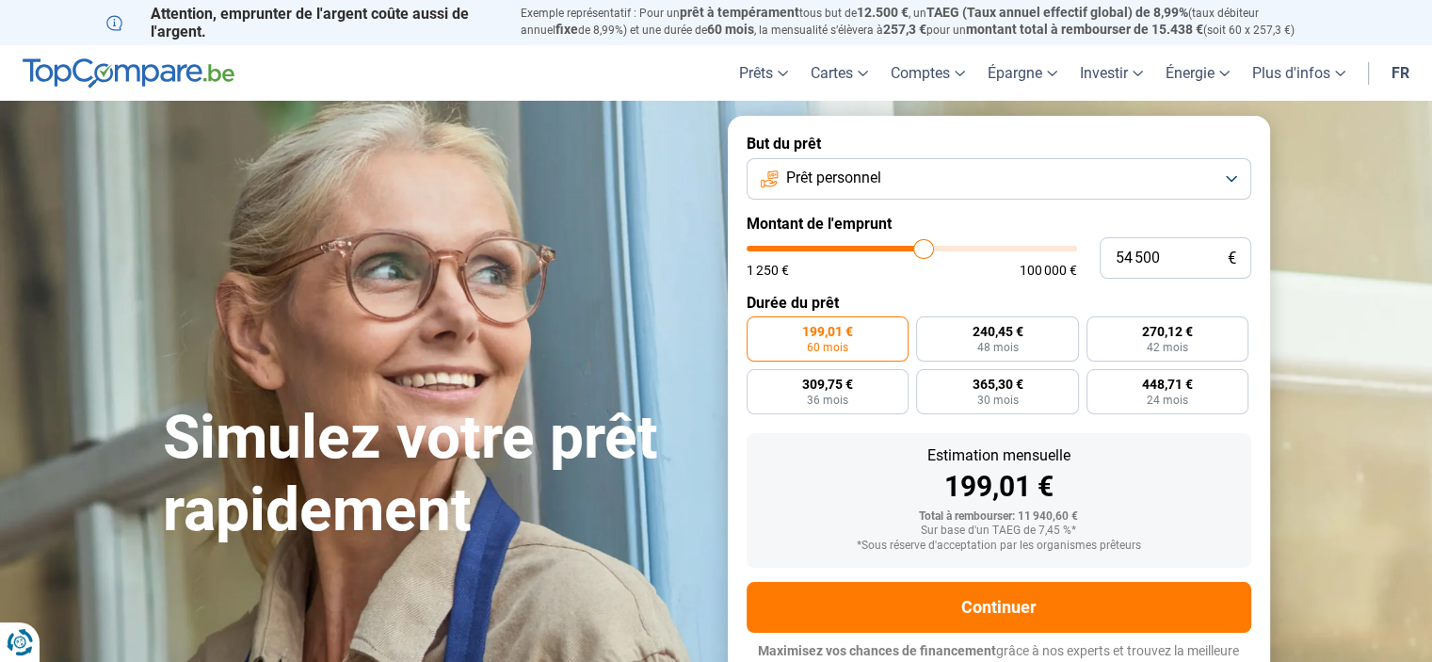
type input "53 750"
type input "53750"
type input "53 250"
type input "53250"
type input "53 000"
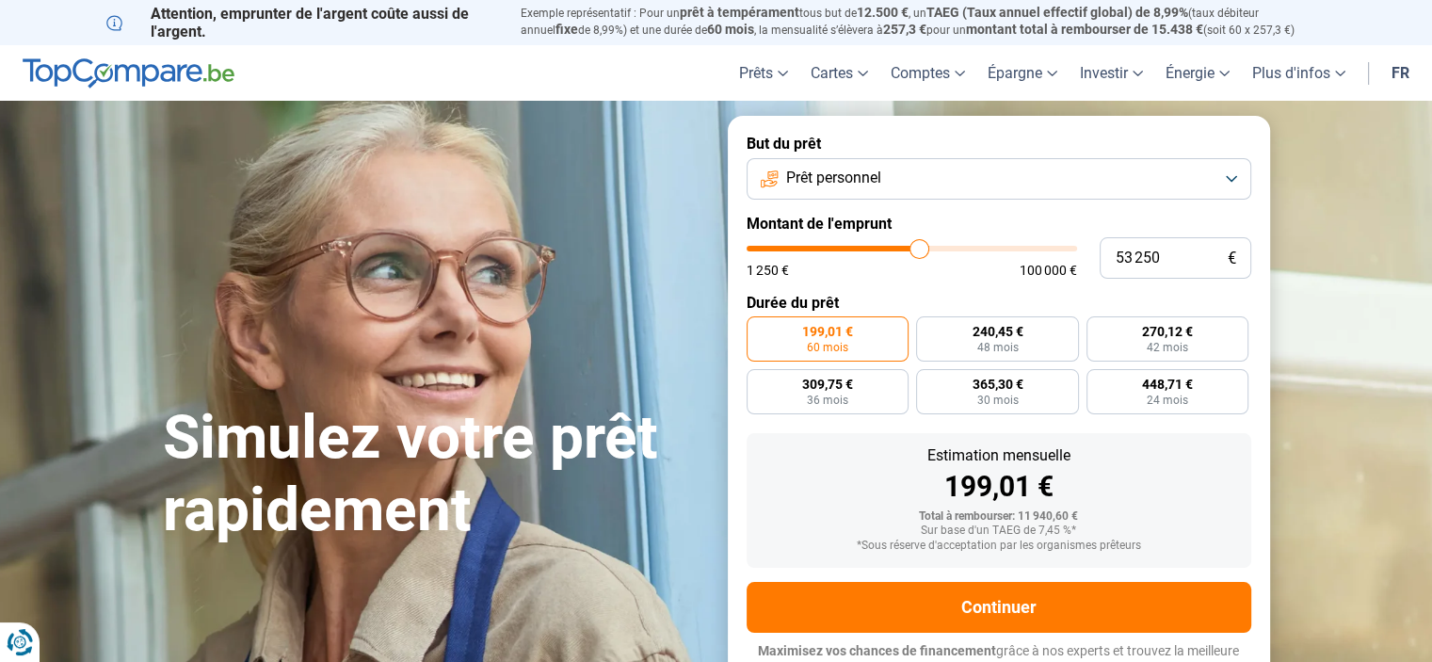
type input "53000"
type input "52 500"
type input "52500"
type input "52 250"
type input "52250"
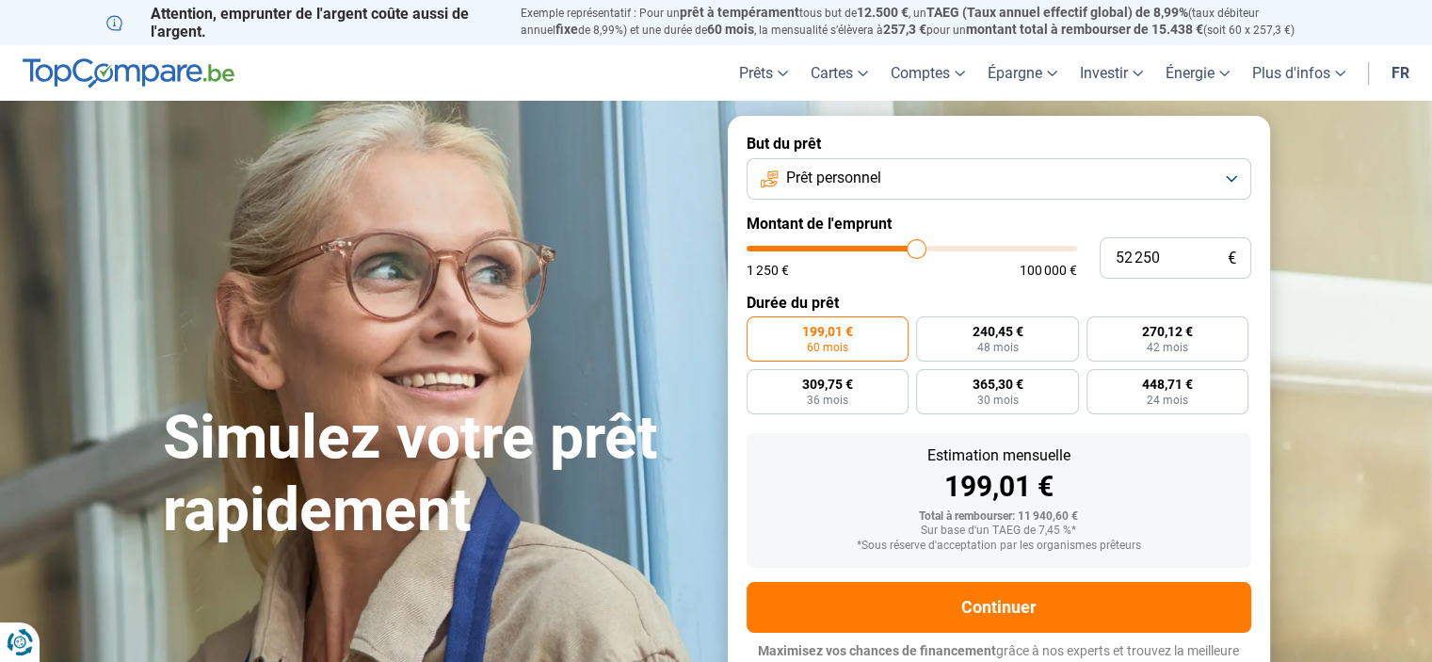
type input "51 750"
type input "51750"
type input "51 500"
type input "51500"
type input "51 250"
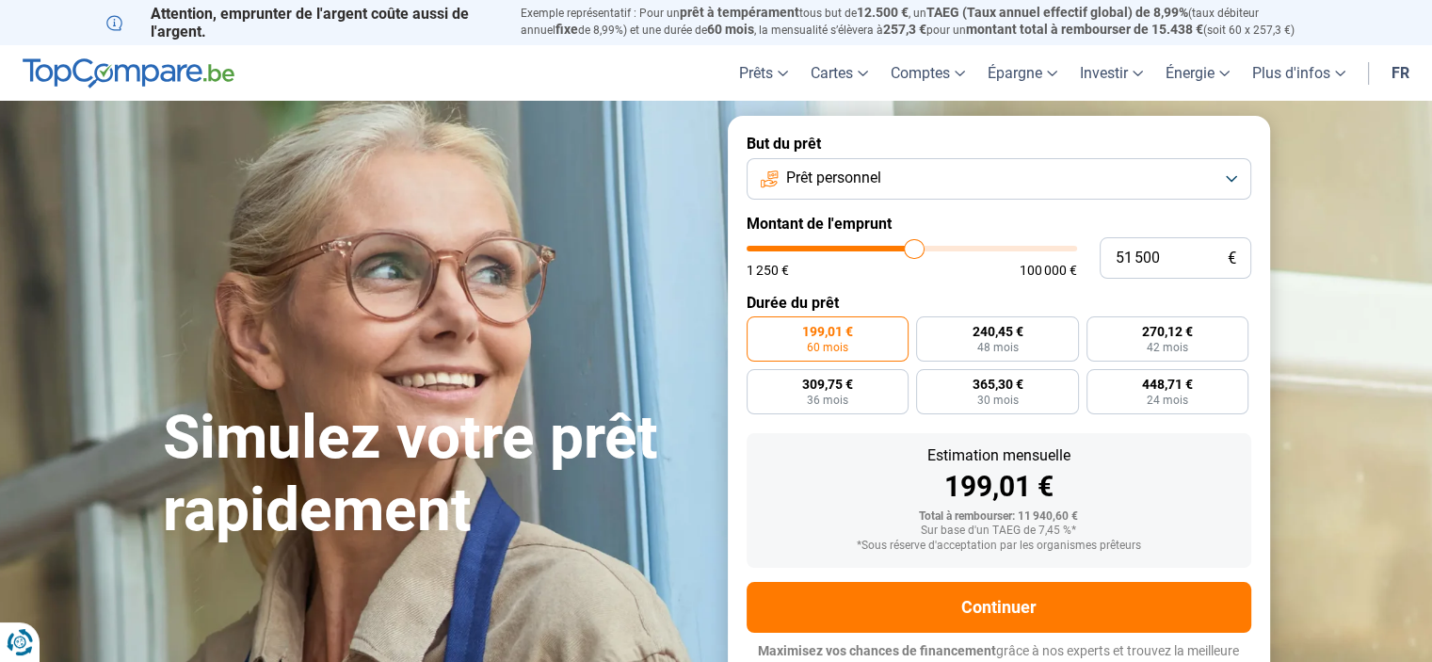
type input "51250"
type input "51 000"
type input "51000"
type input "50 500"
type input "50500"
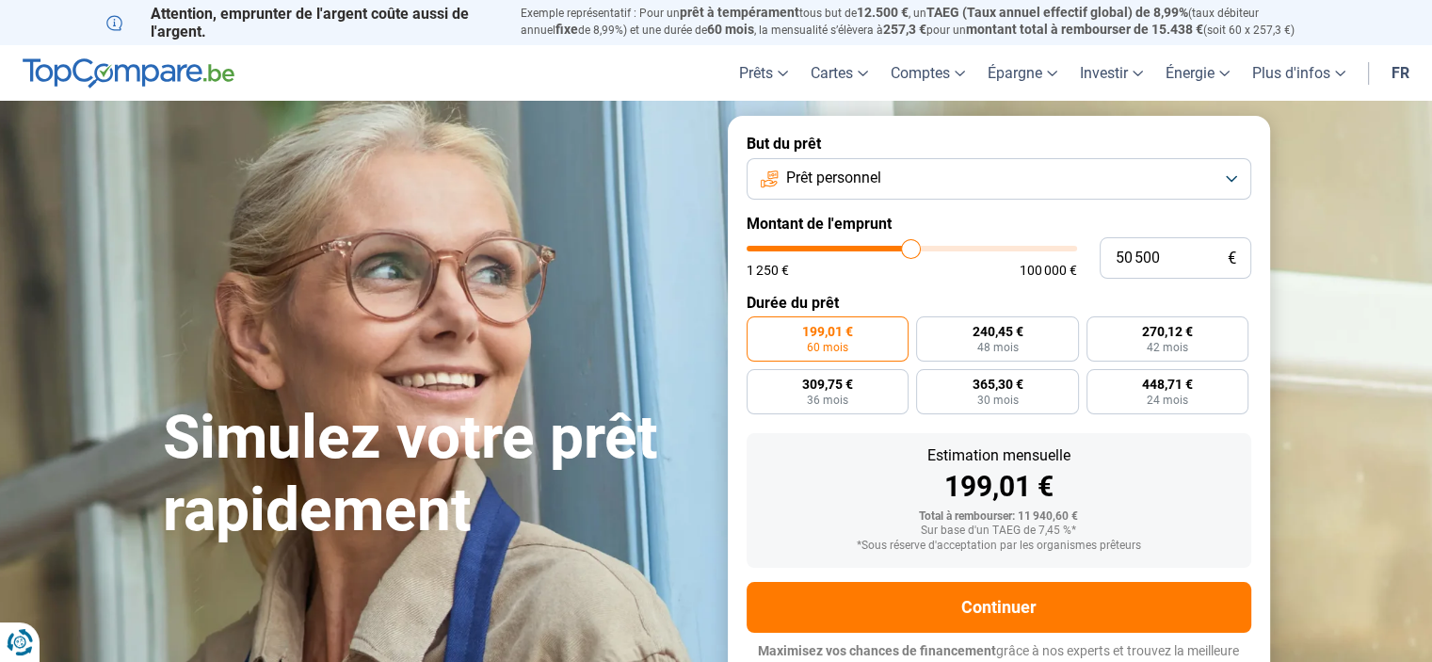
type input "49 750"
type input "49750"
type input "49 250"
type input "49250"
type input "48 750"
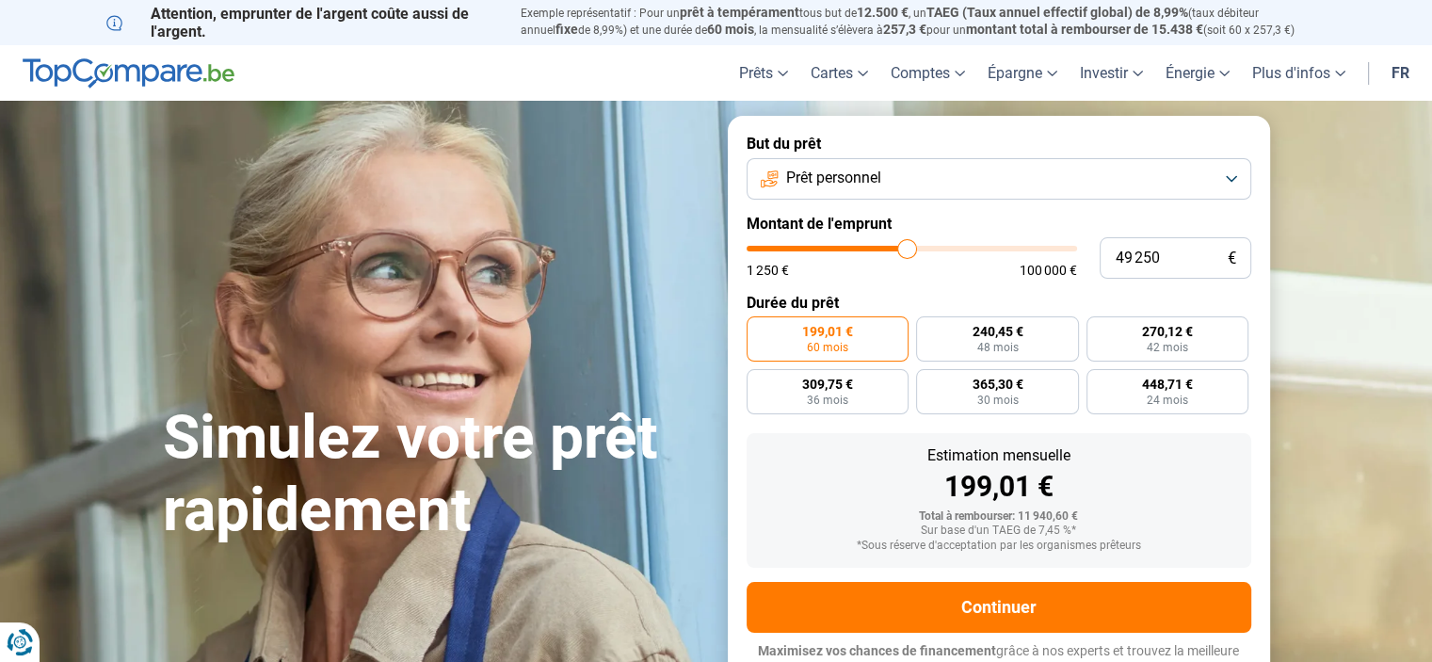
type input "48750"
type input "48 500"
type input "48500"
type input "49 000"
type input "49000"
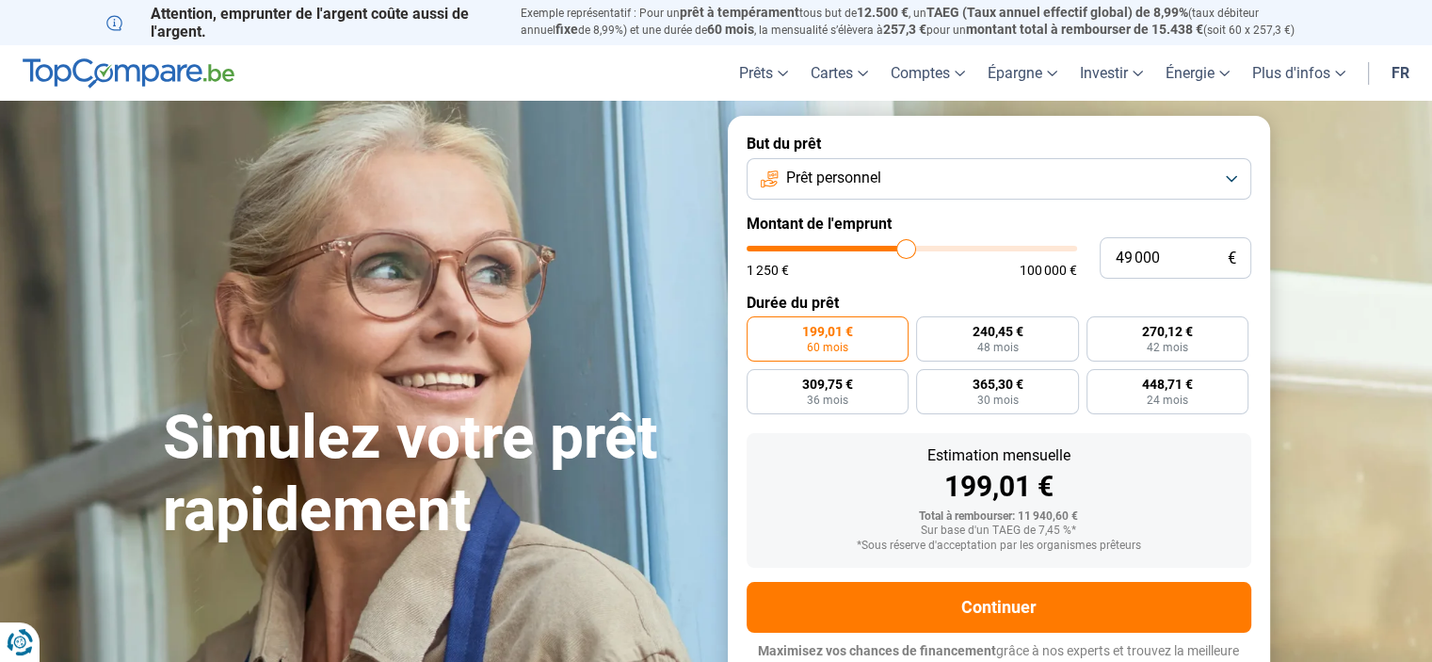
type input "49 250"
type input "49250"
type input "49 500"
type input "49500"
type input "49 750"
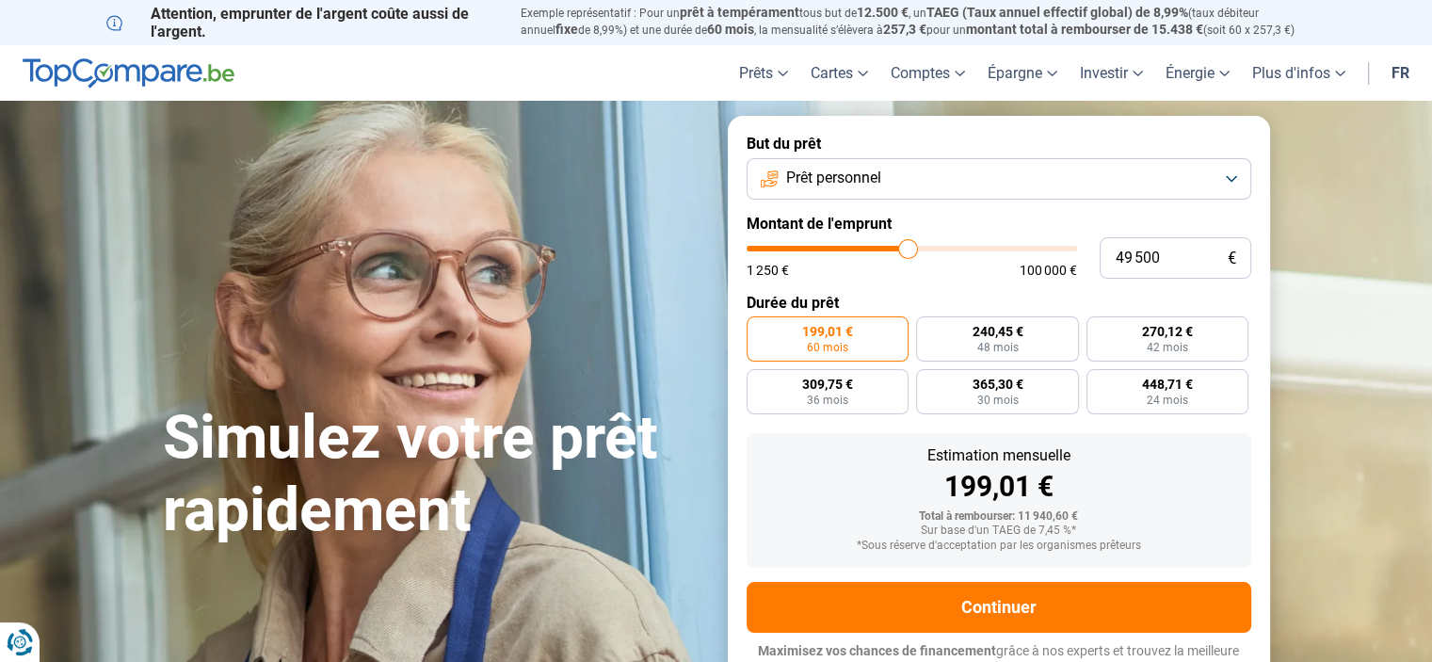
type input "49750"
type input "50 000"
type input "50000"
type input "50 250"
drag, startPoint x: 780, startPoint y: 248, endPoint x: 909, endPoint y: 249, distance: 129.0
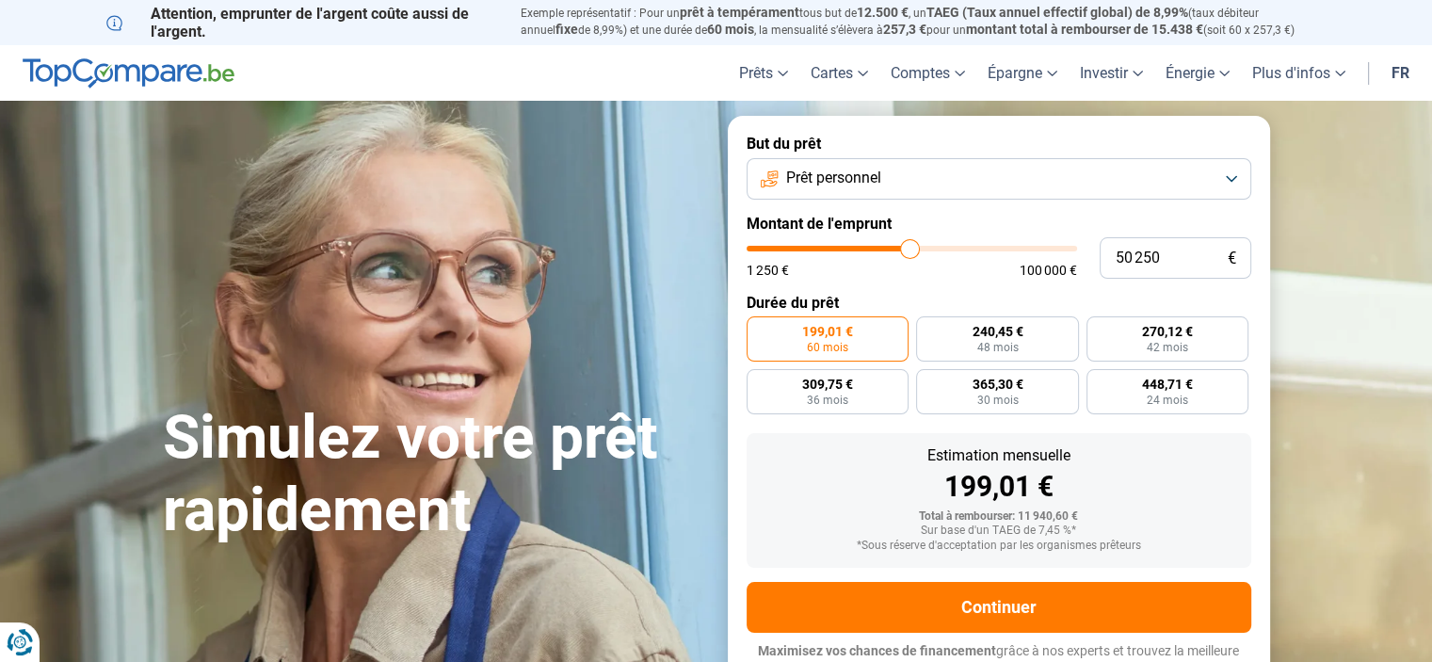
type input "50250"
click at [909, 249] on input "range" at bounding box center [912, 249] width 330 height 6
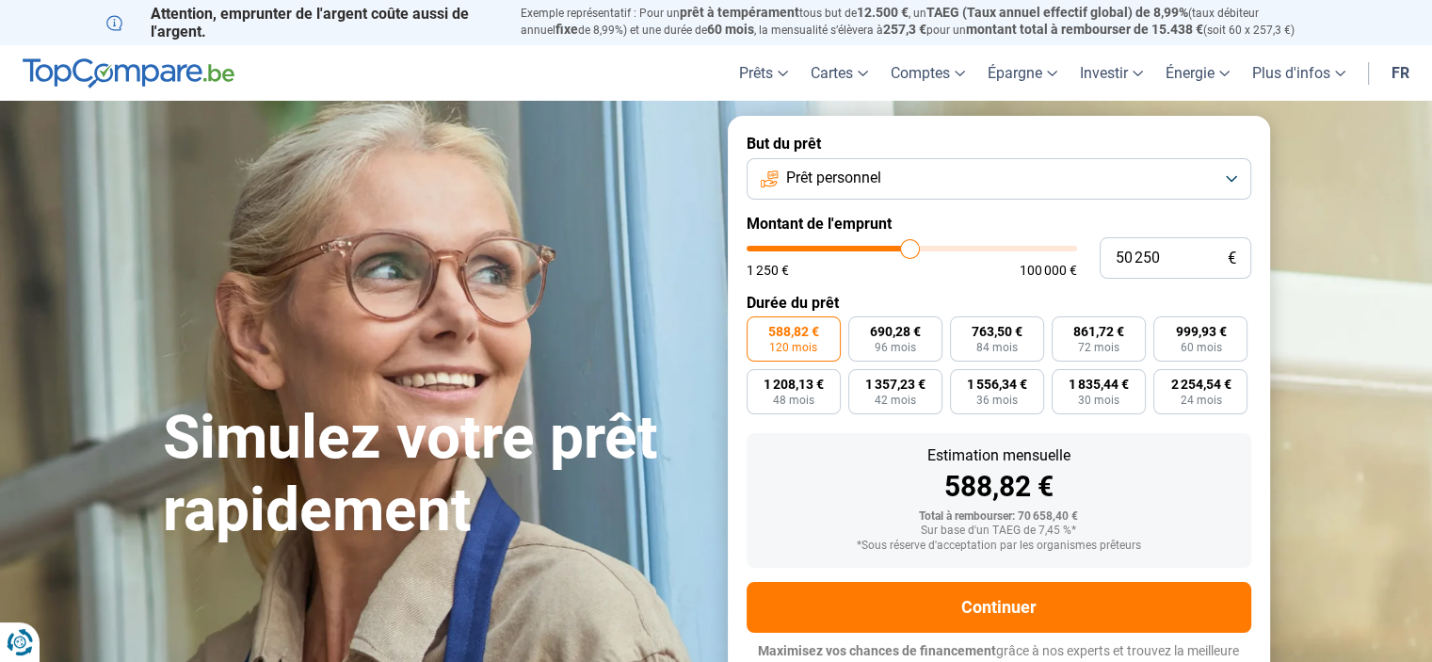
scroll to position [18, 0]
